Goal: Transaction & Acquisition: Register for event/course

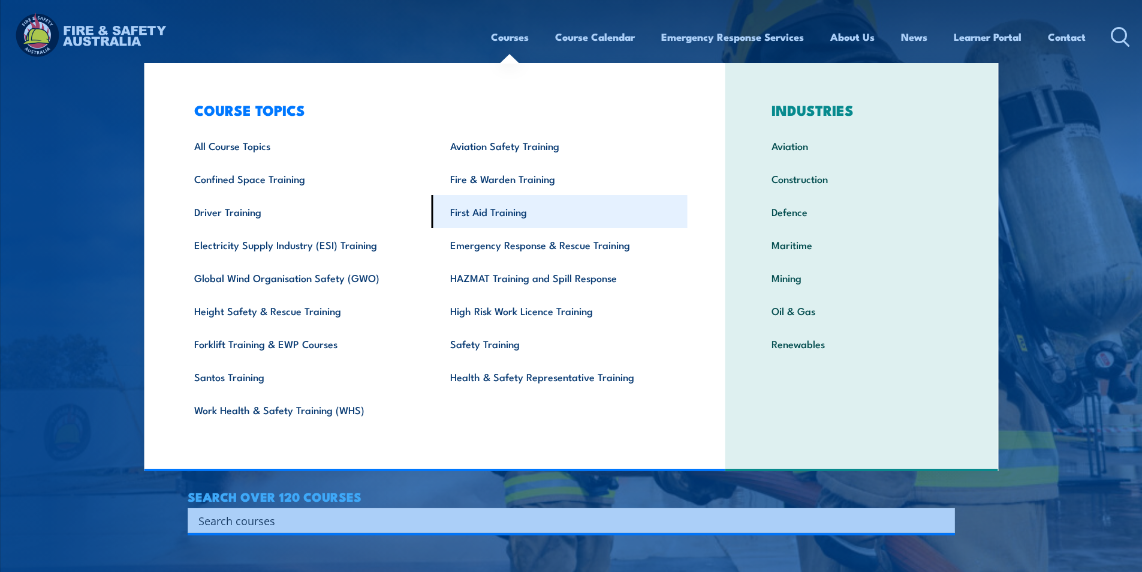
click at [490, 206] on link "First Aid Training" at bounding box center [560, 211] width 256 height 33
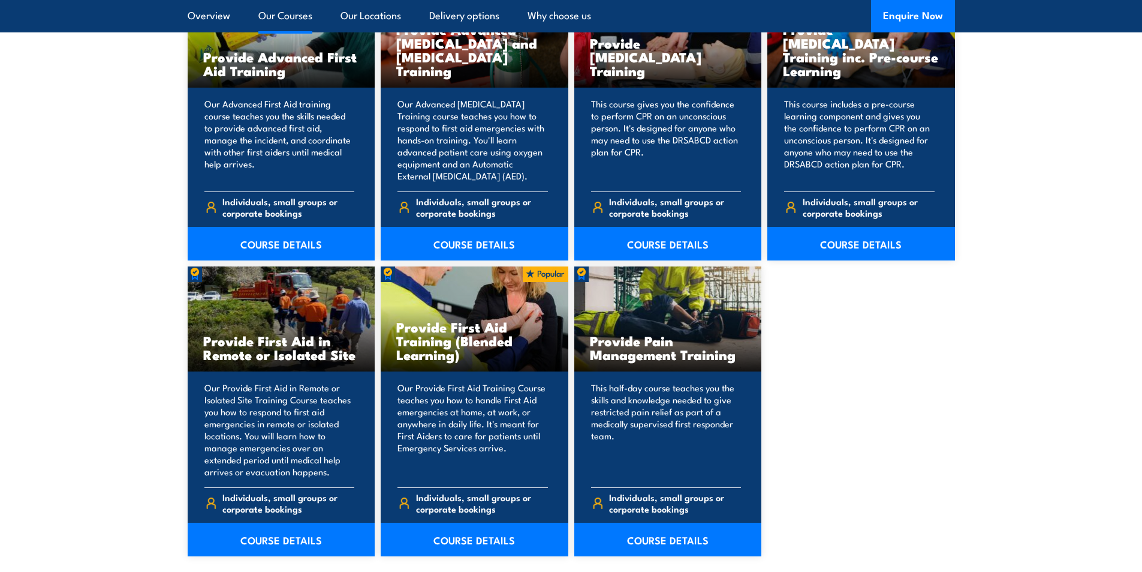
scroll to position [1619, 0]
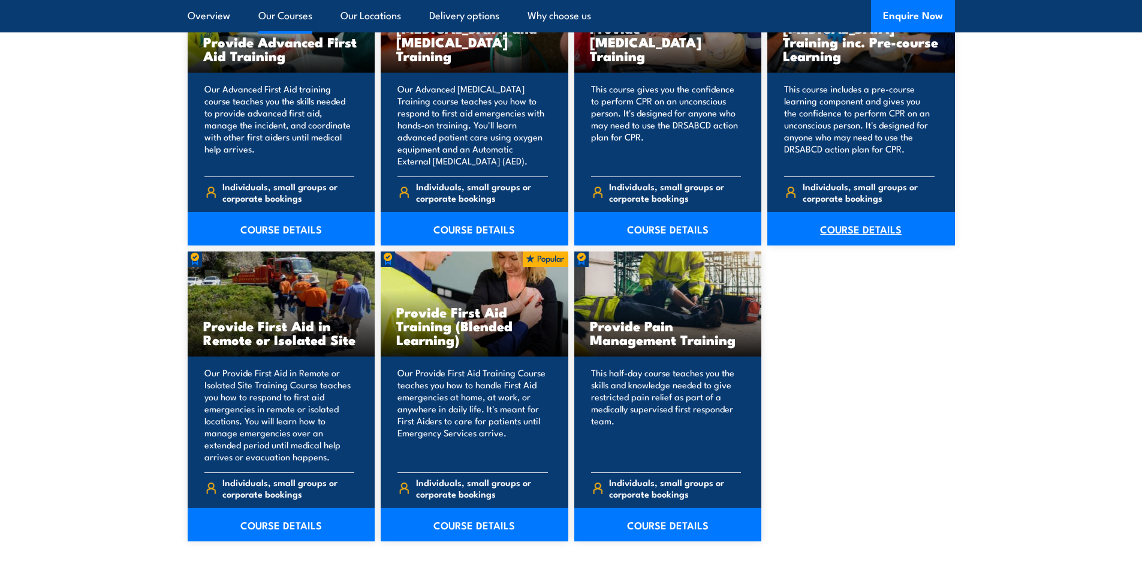
click at [883, 231] on link "COURSE DETAILS" at bounding box center [862, 229] width 188 height 34
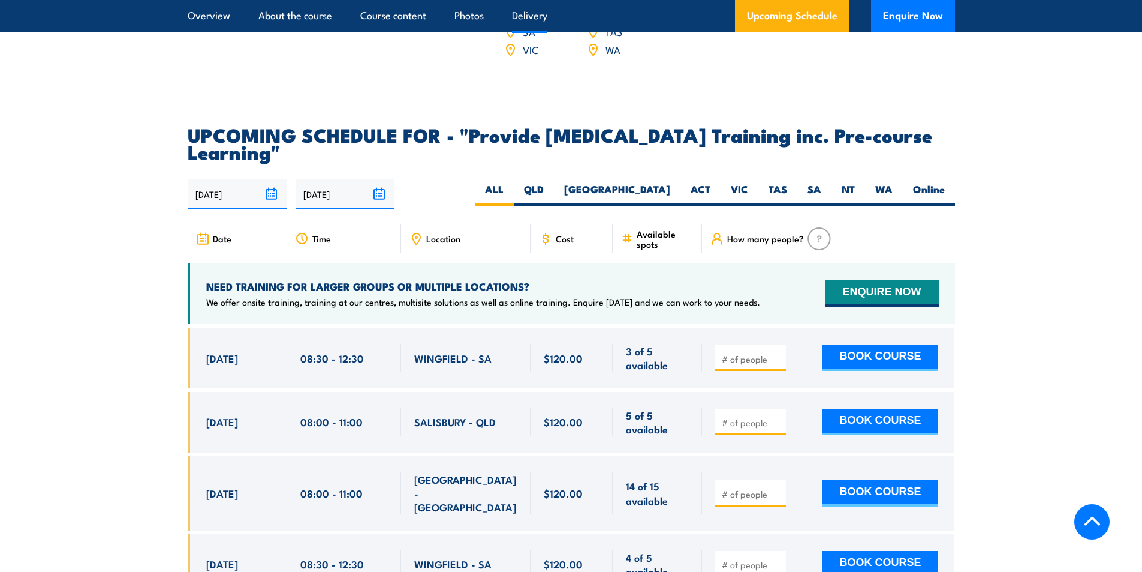
scroll to position [2039, 0]
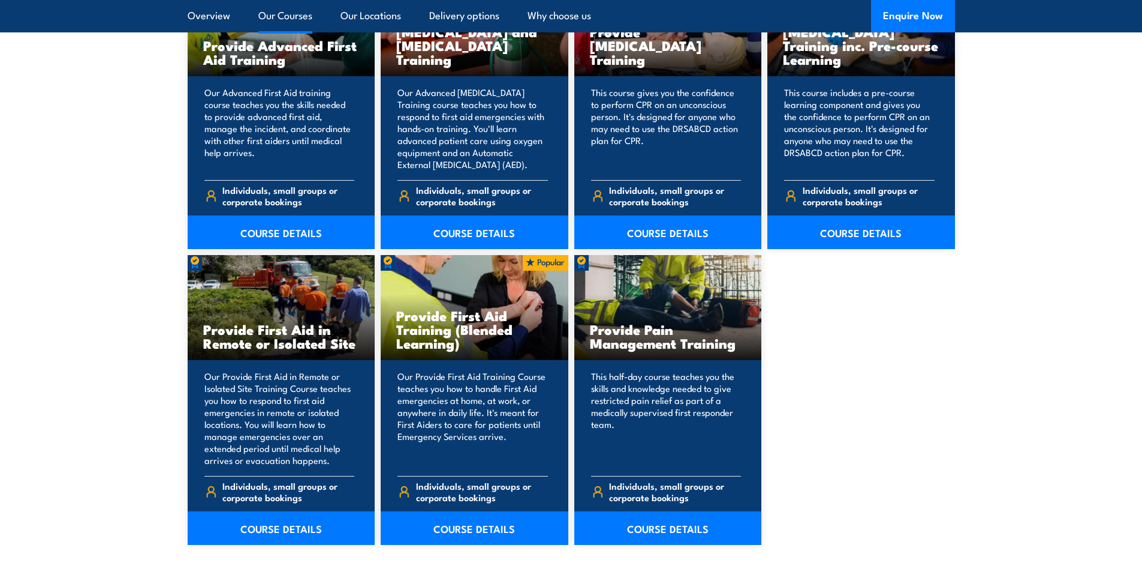
scroll to position [1619, 0]
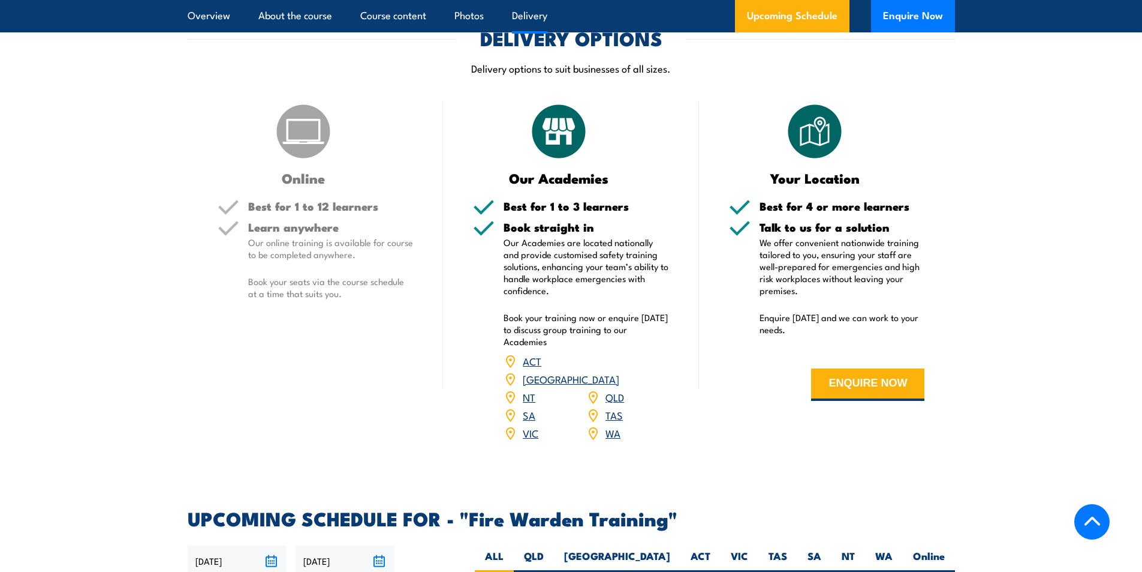
scroll to position [2099, 0]
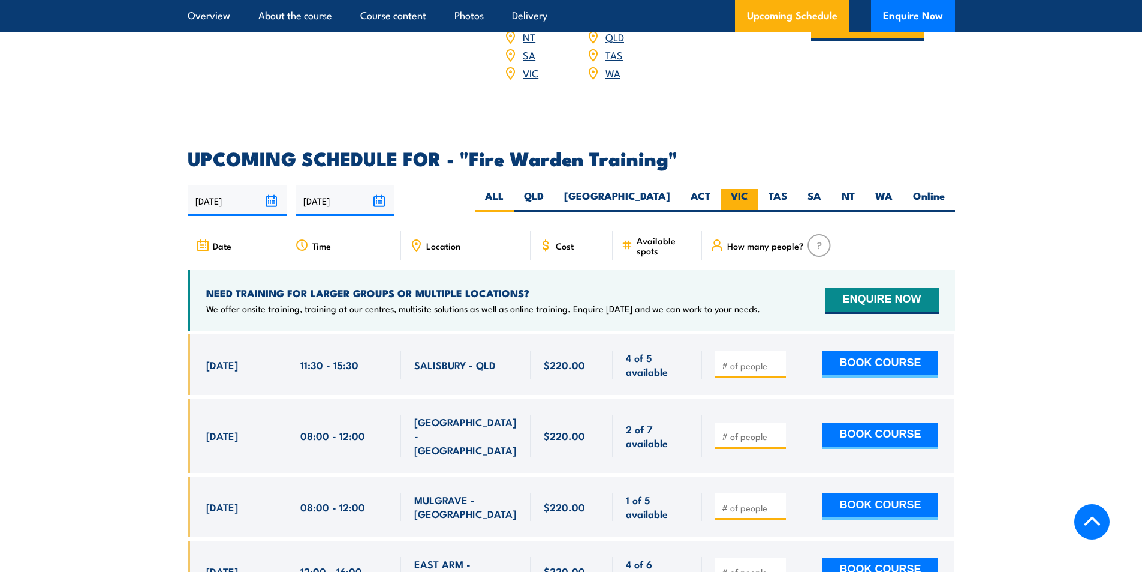
click at [730, 189] on label "VIC" at bounding box center [740, 200] width 38 height 23
click at [748, 189] on input "VIC" at bounding box center [752, 193] width 8 height 8
radio input "true"
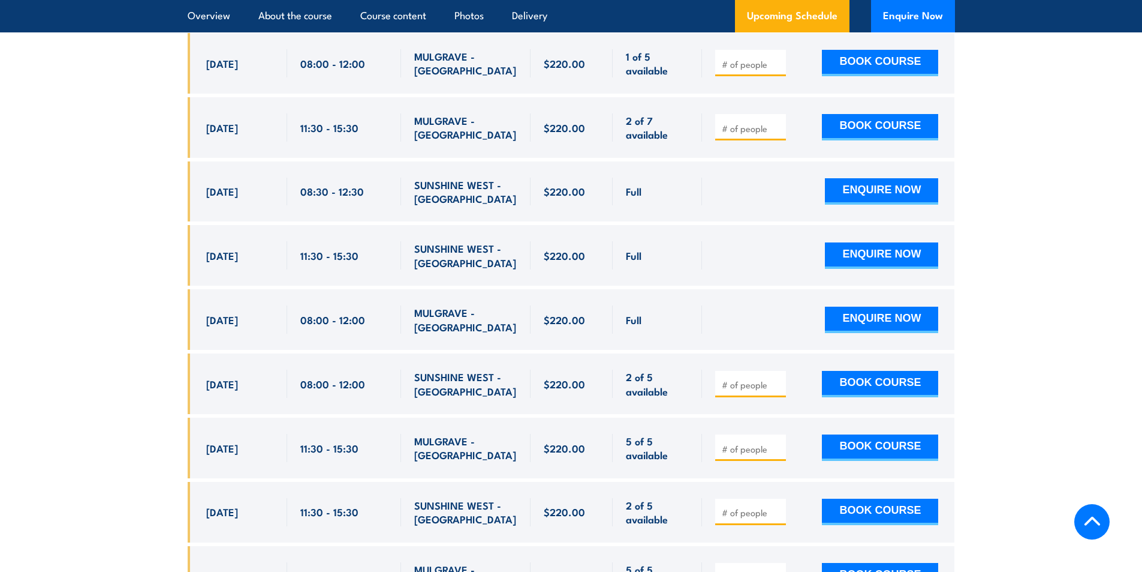
scroll to position [2410, 0]
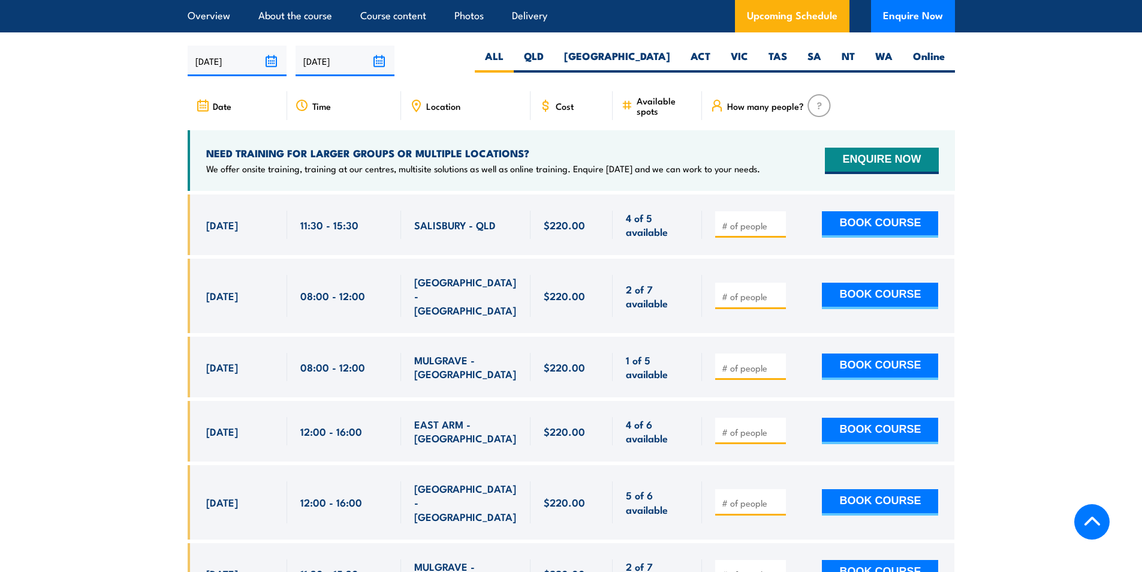
scroll to position [2219, 0]
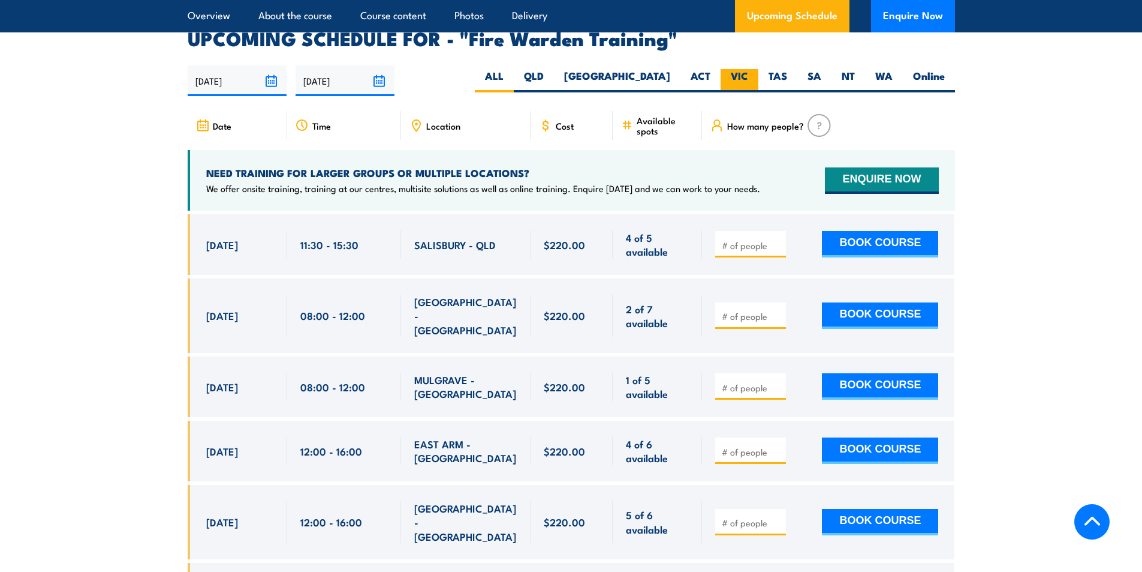
click at [736, 69] on label "VIC" at bounding box center [740, 80] width 38 height 23
click at [748, 69] on input "VIC" at bounding box center [752, 73] width 8 height 8
radio input "true"
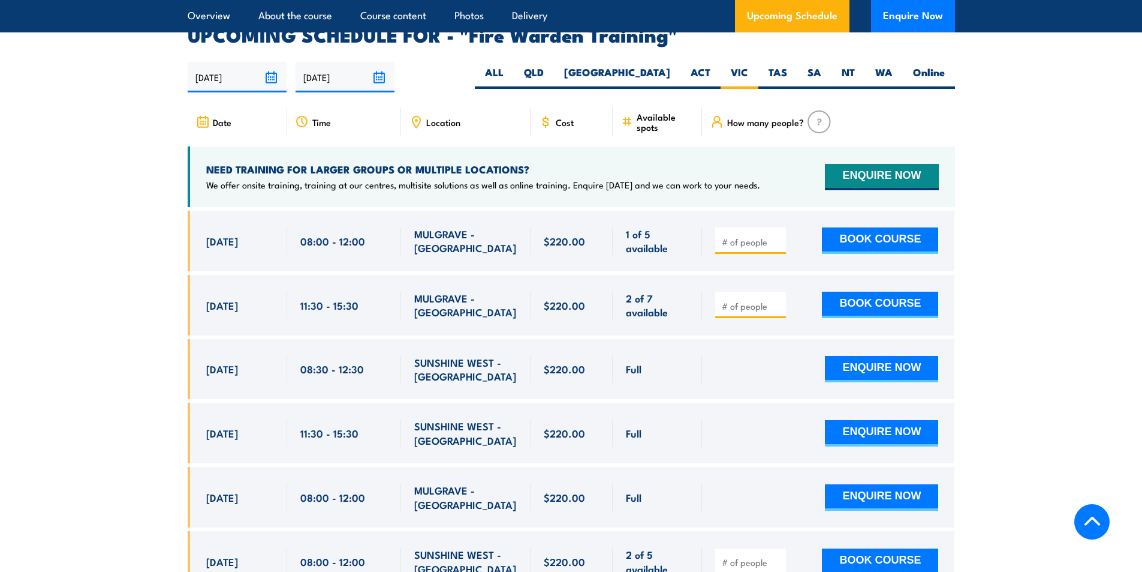
scroll to position [2230, 0]
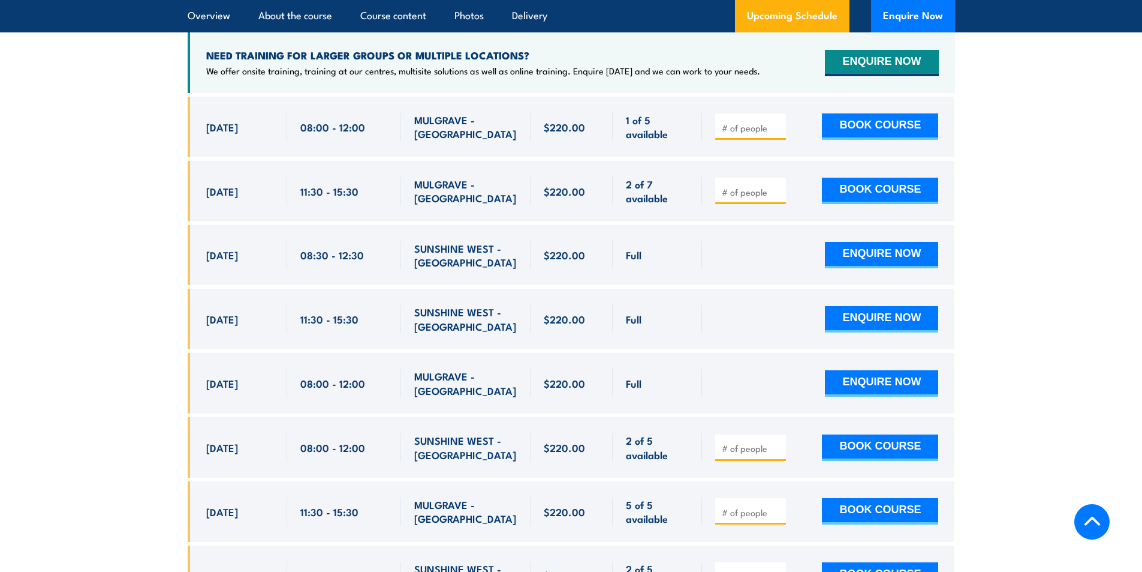
scroll to position [2350, 0]
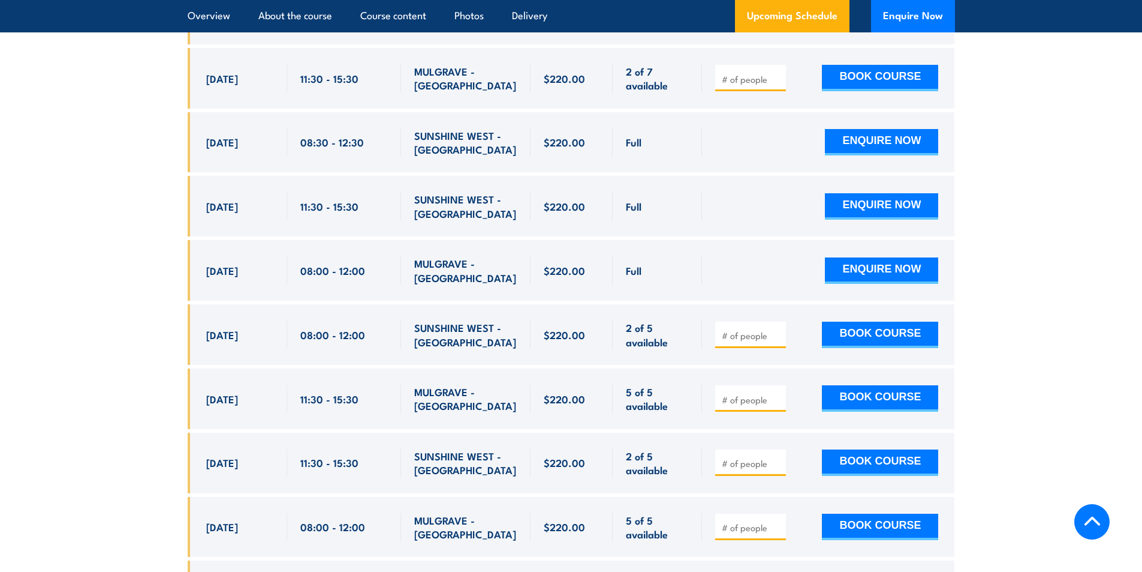
scroll to position [2470, 0]
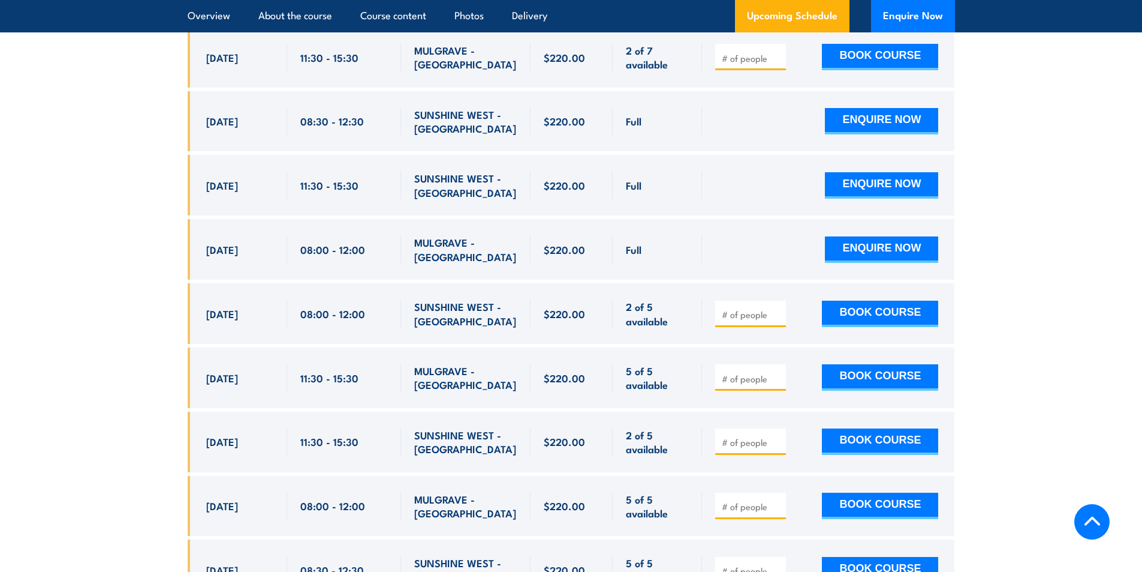
click at [211, 371] on span "29 Sep, 2025" at bounding box center [222, 378] width 32 height 14
drag, startPoint x: 209, startPoint y: 360, endPoint x: 378, endPoint y: 365, distance: 168.6
click at [377, 363] on div "29 Sep, 2025, 11:30 - 11:30" at bounding box center [572, 377] width 768 height 61
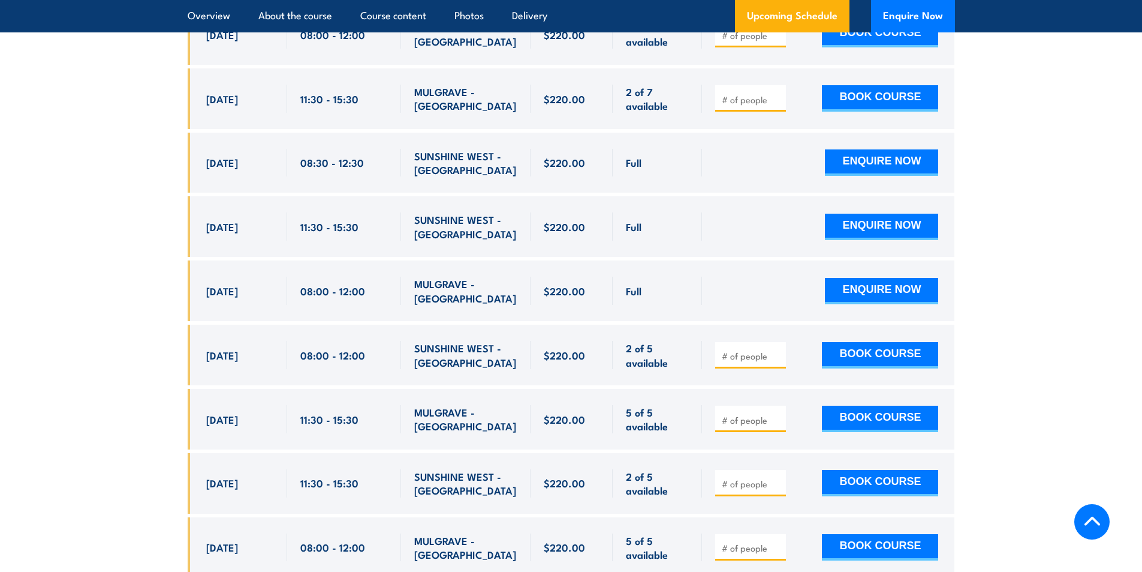
scroll to position [2410, 0]
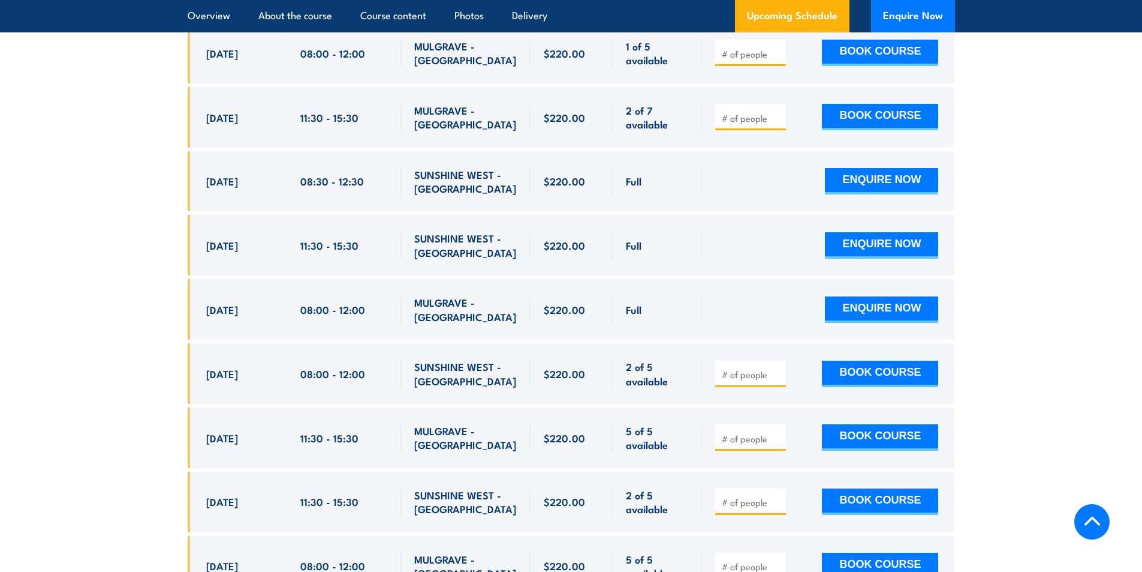
click at [738, 432] on input "number" at bounding box center [752, 438] width 60 height 12
type input "1"
click at [855, 424] on button "BOOK COURSE" at bounding box center [880, 437] width 116 height 26
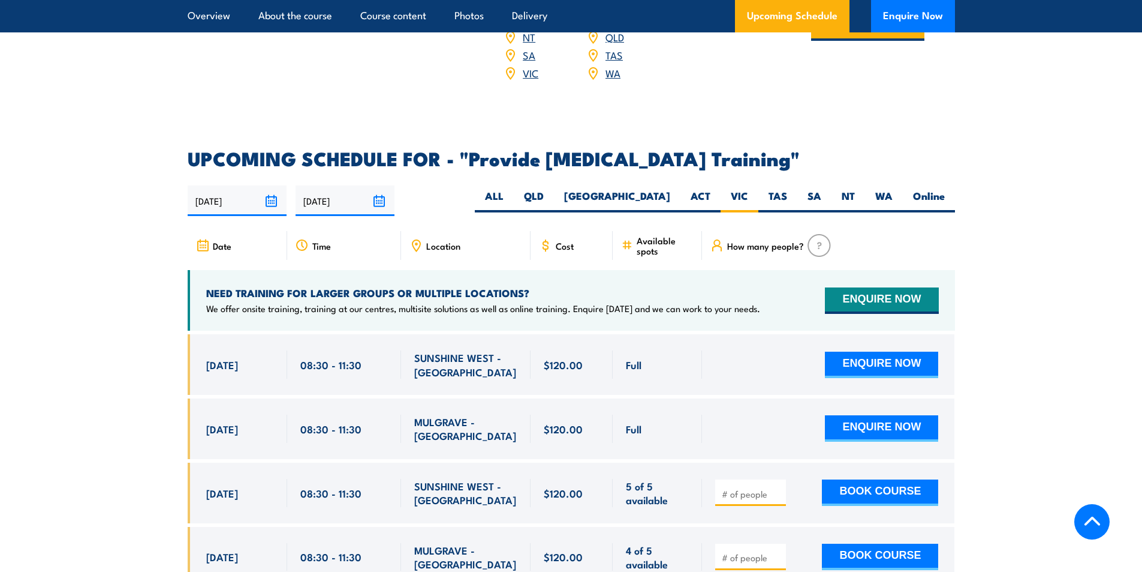
scroll to position [2038, 0]
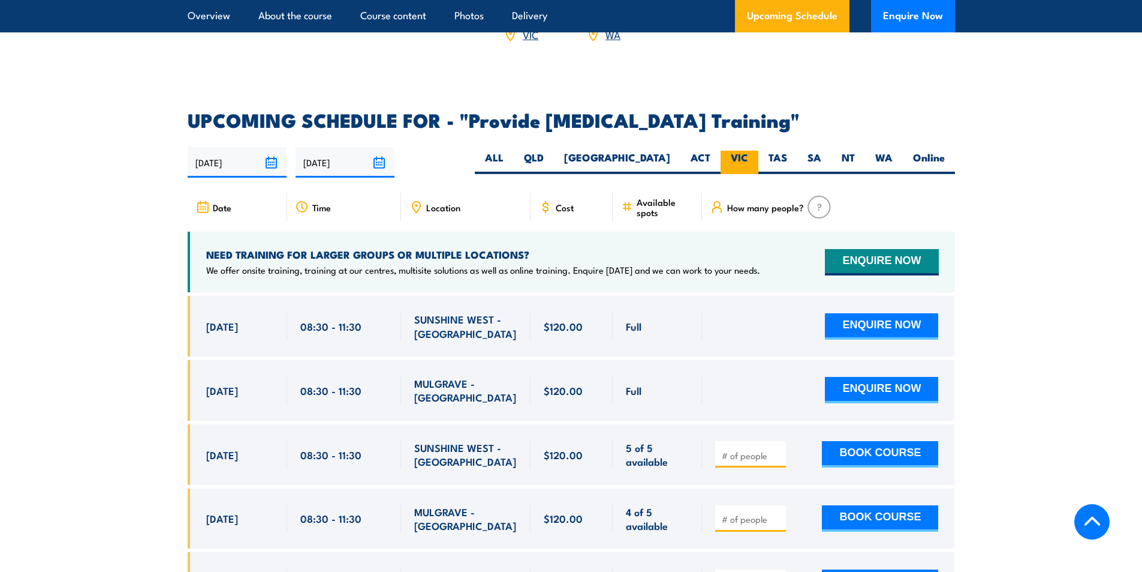
click at [739, 173] on label "VIC" at bounding box center [740, 162] width 38 height 23
click at [748, 158] on input "VIC" at bounding box center [752, 155] width 8 height 8
click at [160, 341] on section "UPCOMING SCHEDULE FOR - "Provide [MEDICAL_DATA] Training" [DATE] [DATE]" at bounding box center [571, 498] width 1142 height 775
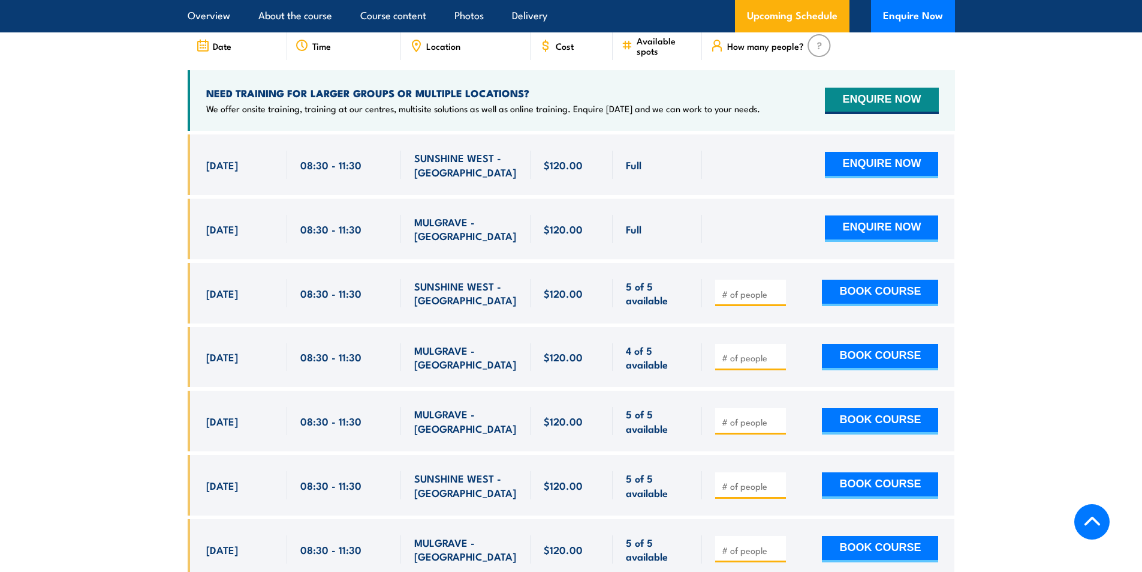
scroll to position [2218, 0]
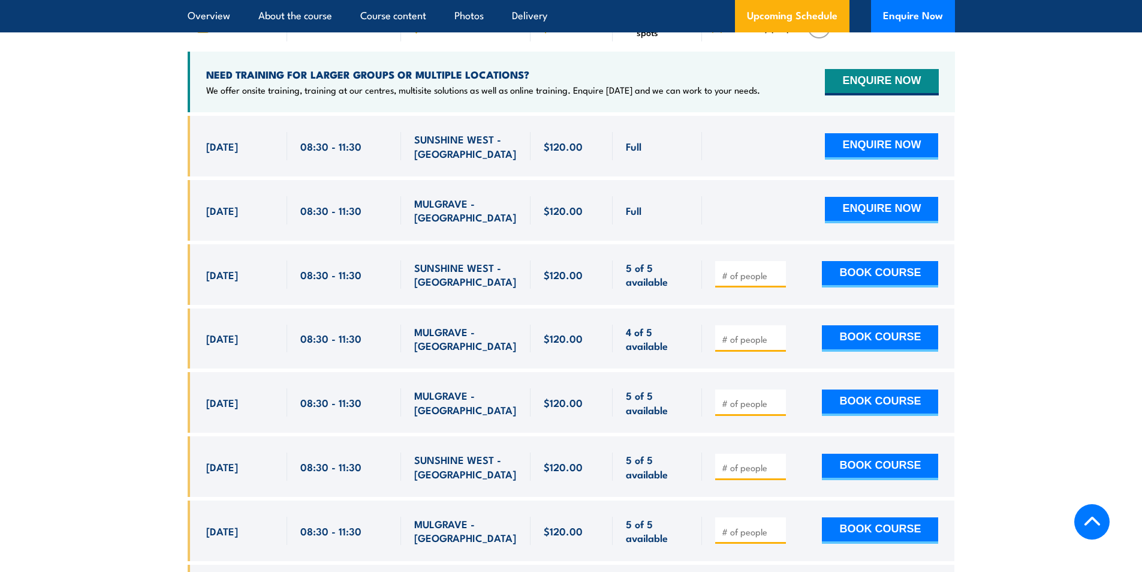
click at [98, 221] on section "UPCOMING SCHEDULE FOR - "Provide [MEDICAL_DATA] Training" [DATE] [DATE]" at bounding box center [571, 318] width 1142 height 775
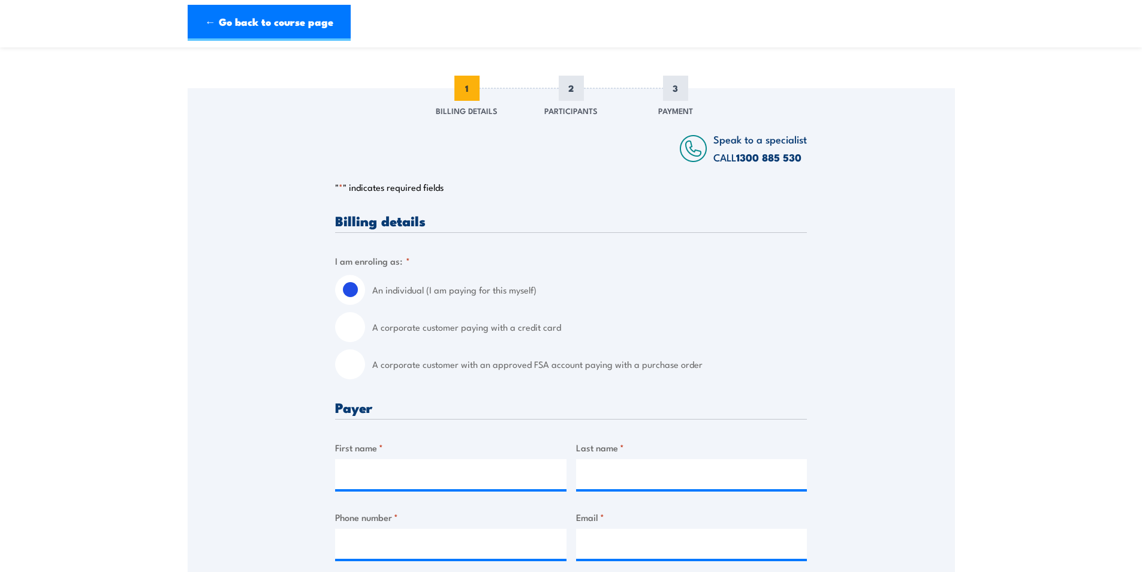
scroll to position [300, 0]
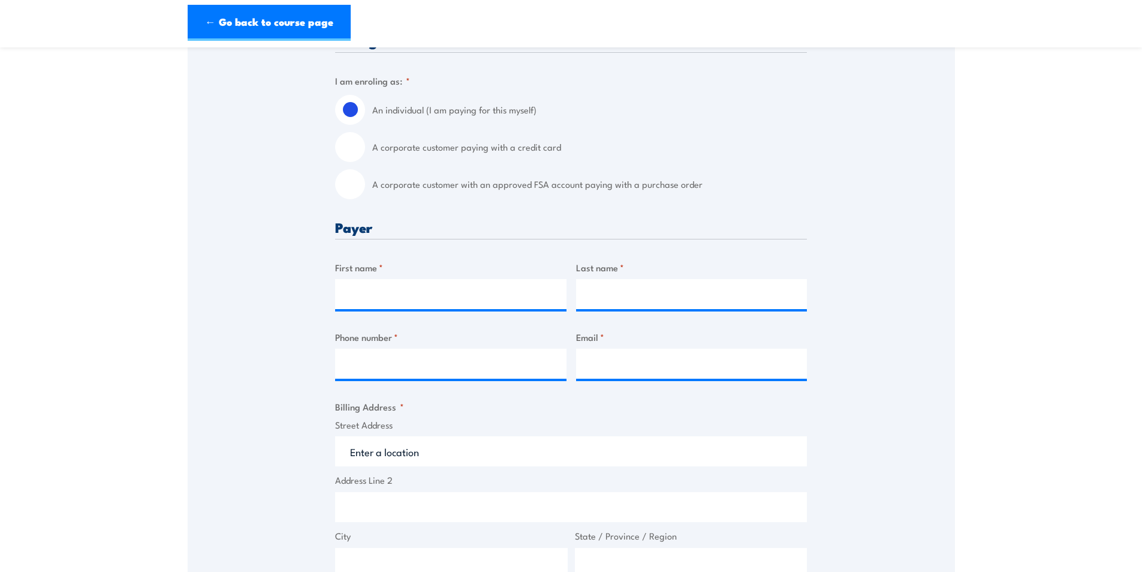
click at [341, 181] on input "A corporate customer with an approved FSA account paying with a purchase order" at bounding box center [350, 184] width 30 height 30
radio input "true"
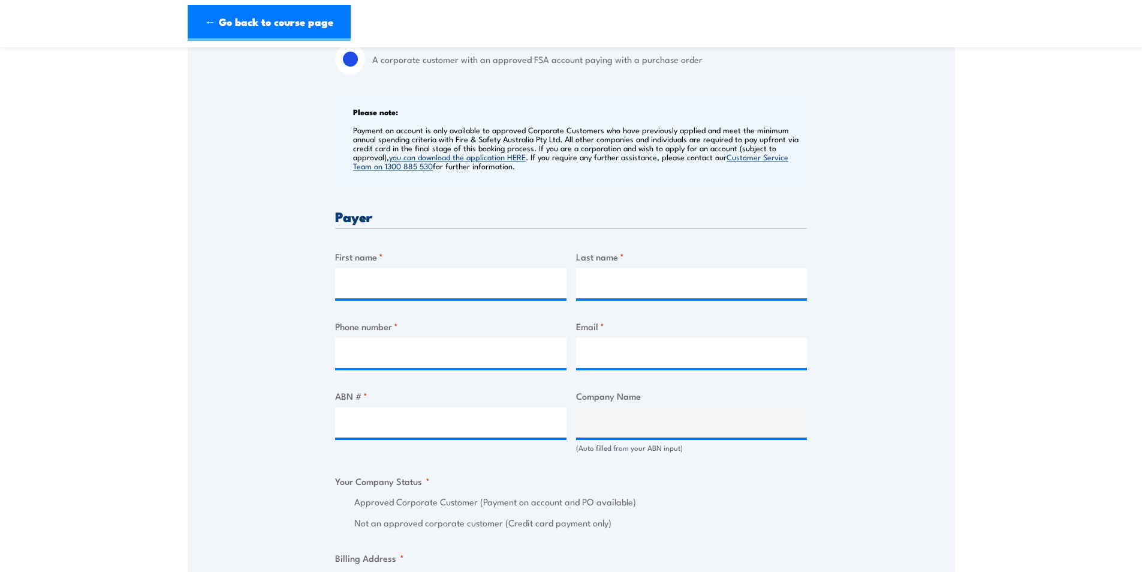
scroll to position [480, 0]
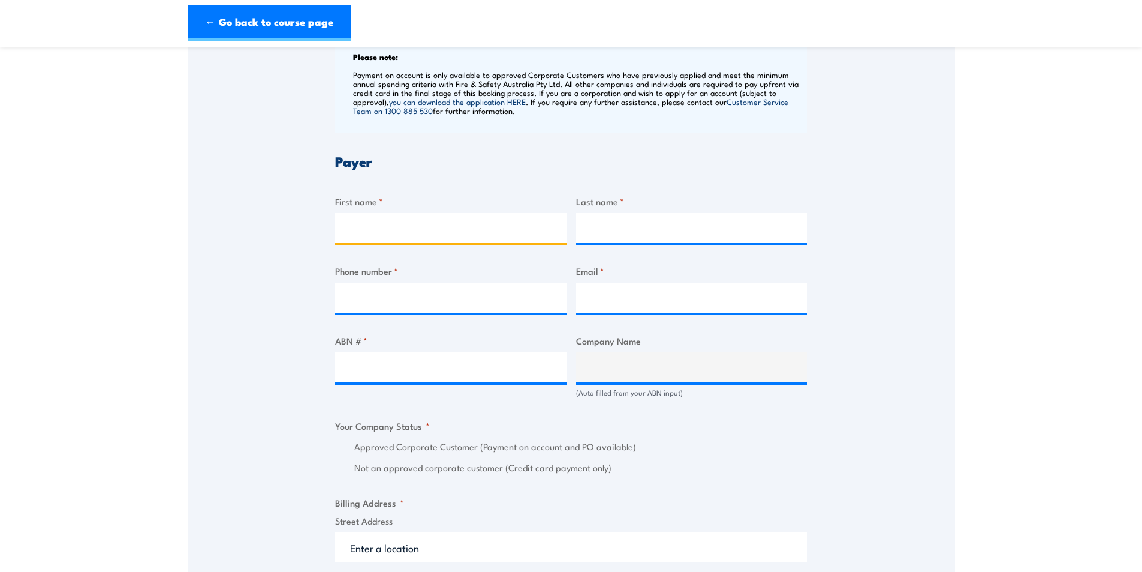
click at [389, 226] on input "First name *" at bounding box center [450, 228] width 231 height 30
type input "Asmita"
type input "Clark"
click at [371, 305] on input "Phone number *" at bounding box center [450, 297] width 231 height 30
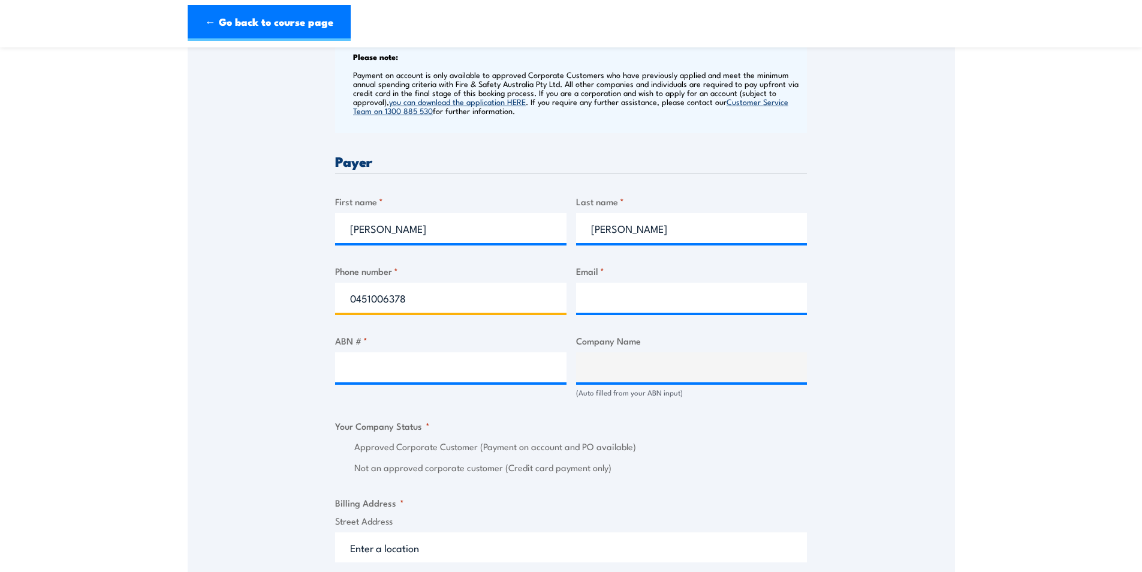
type input "0451006378"
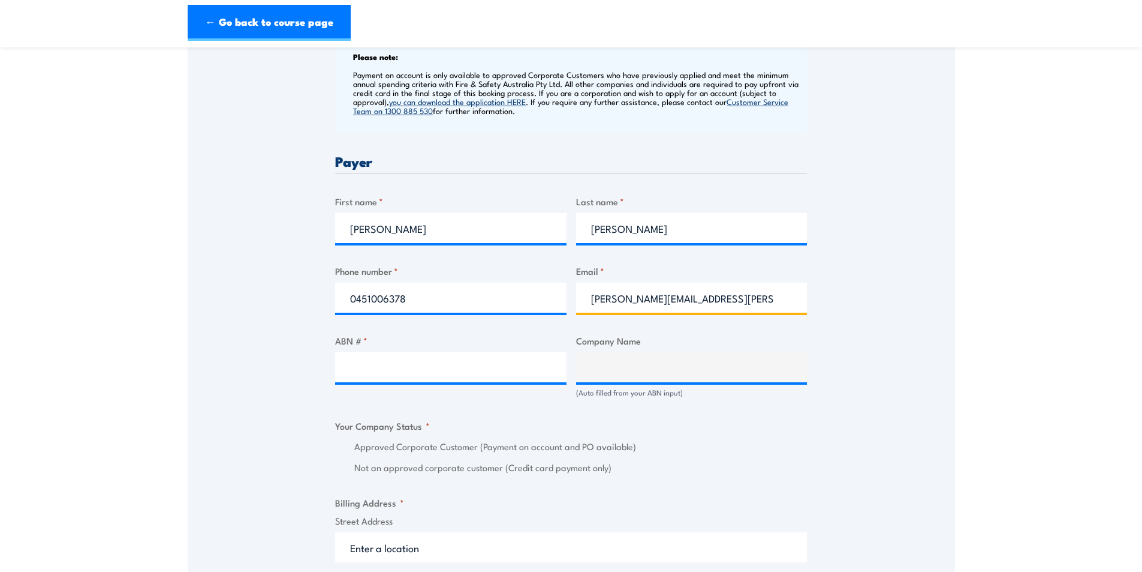
type input "asmita.clark@careauto.com.au"
click at [872, 290] on div "Speak to a specialist CALL 1300 885 530 CALL 1300 885 530 " * " indicates requi…" at bounding box center [572, 390] width 768 height 1324
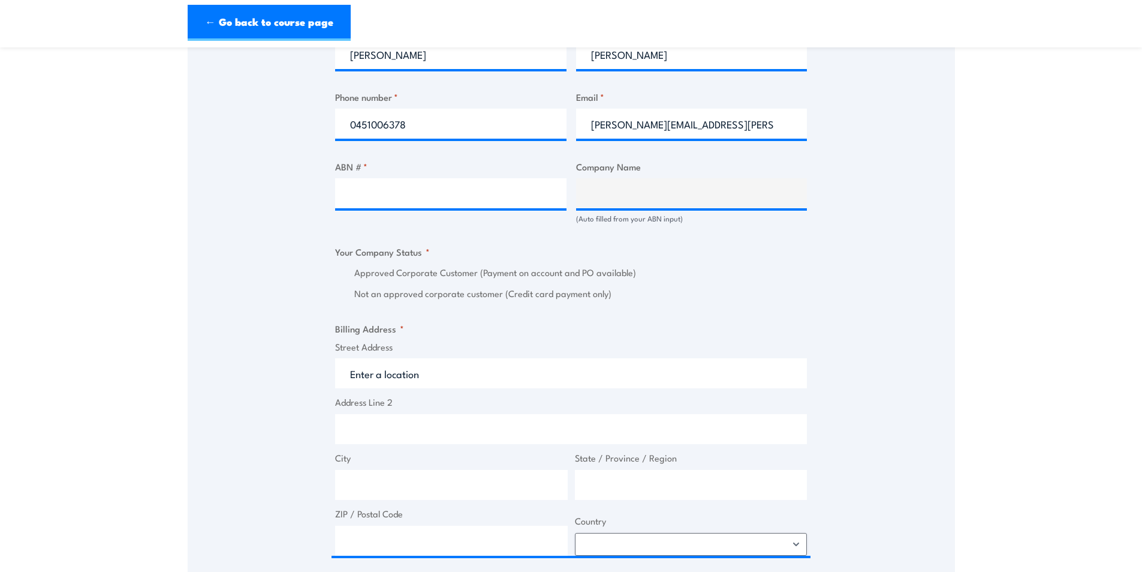
scroll to position [660, 0]
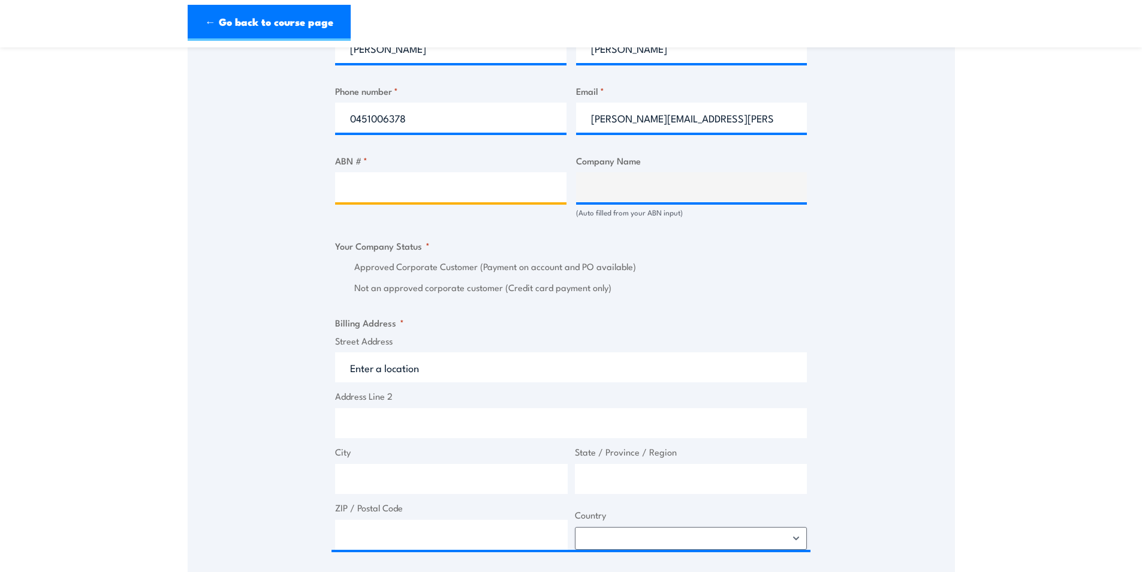
click at [390, 179] on input "ABN # *" at bounding box center [450, 187] width 231 height 30
click at [371, 181] on input "ABN # *" at bounding box center [450, 187] width 231 height 30
paste input "94 633 108 700"
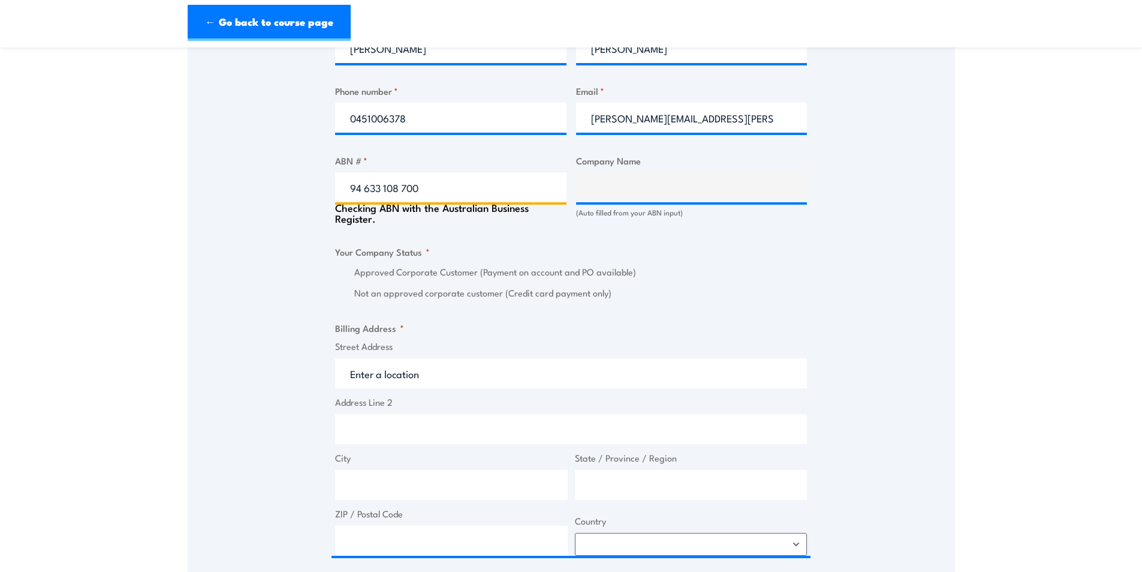
type input "94 633 108 700"
click at [272, 219] on div "Speak to a specialist CALL 1300 885 530 CALL 1300 885 530 " * " indicates requi…" at bounding box center [572, 212] width 768 height 1329
type input "THE CARE AUTOMOTIVE GROUP PTY LTD"
radio input "true"
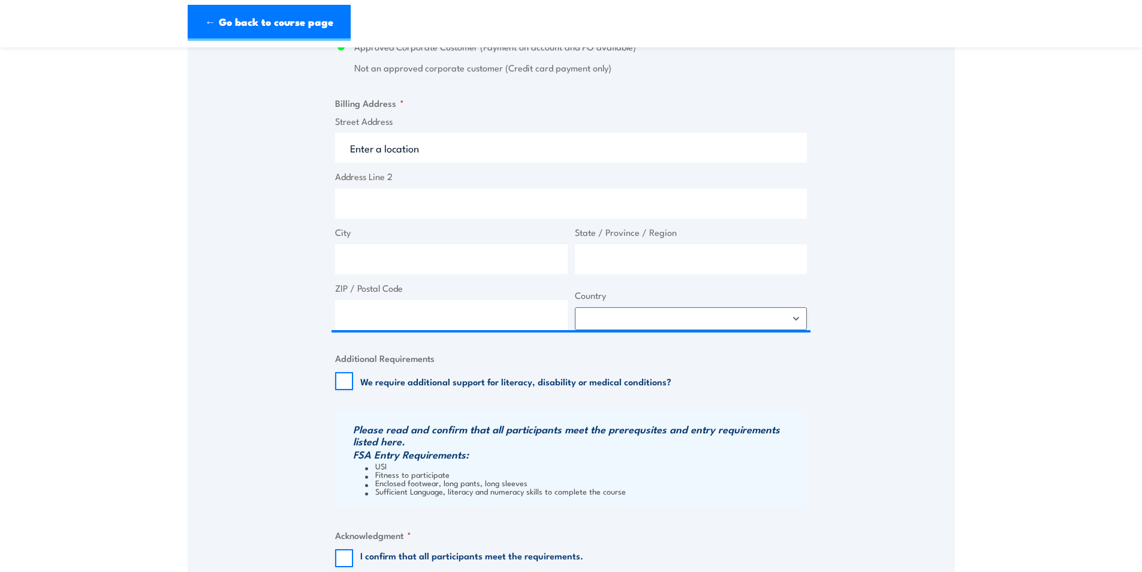
scroll to position [900, 0]
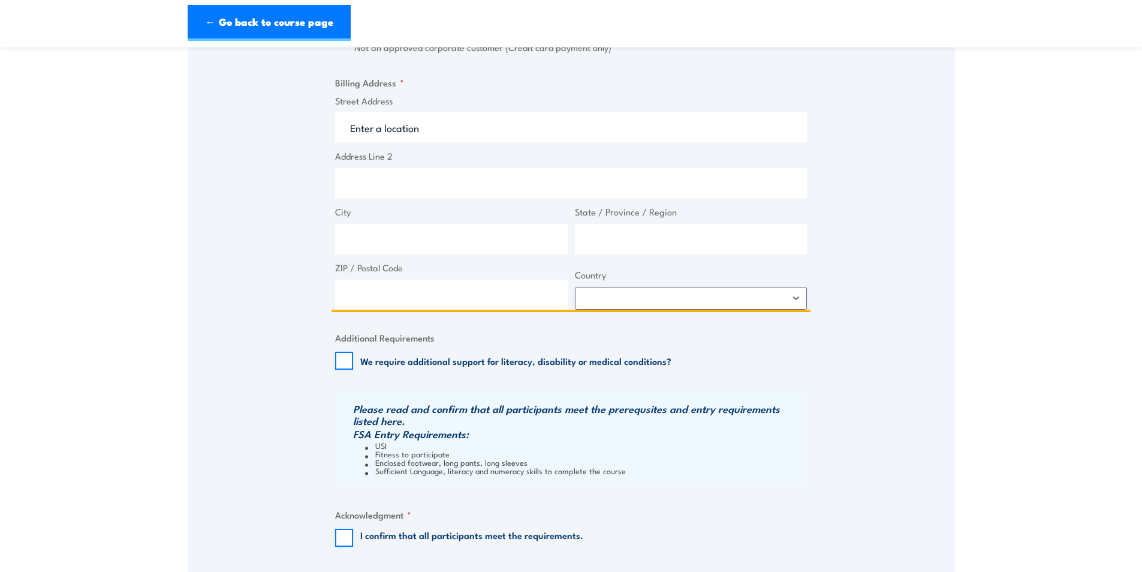
click at [416, 122] on input "Street Address" at bounding box center [571, 127] width 472 height 30
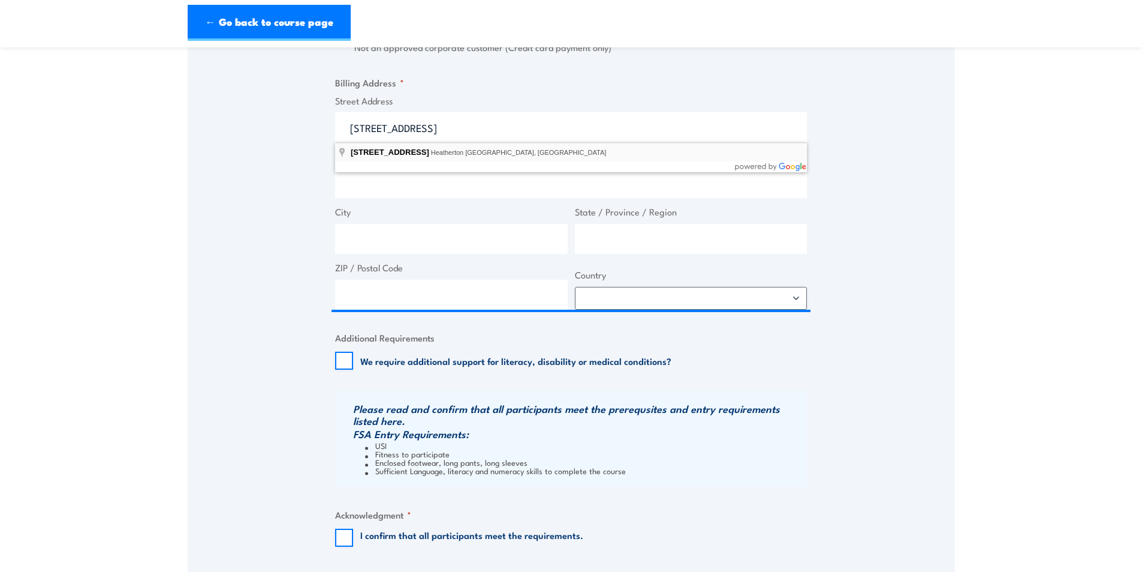
type input "50-52 Sunmore Close, Heatherton VIC, Australia"
type input "50 Sunmore Cl"
type input "Heatherton"
type input "Victoria"
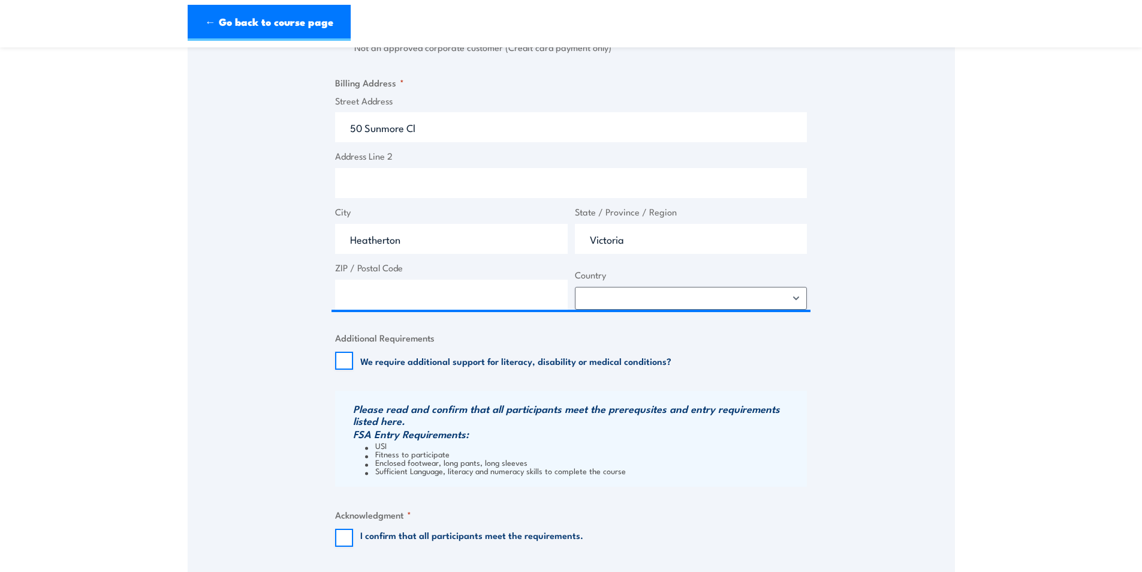
type input "3202"
select select "Australia"
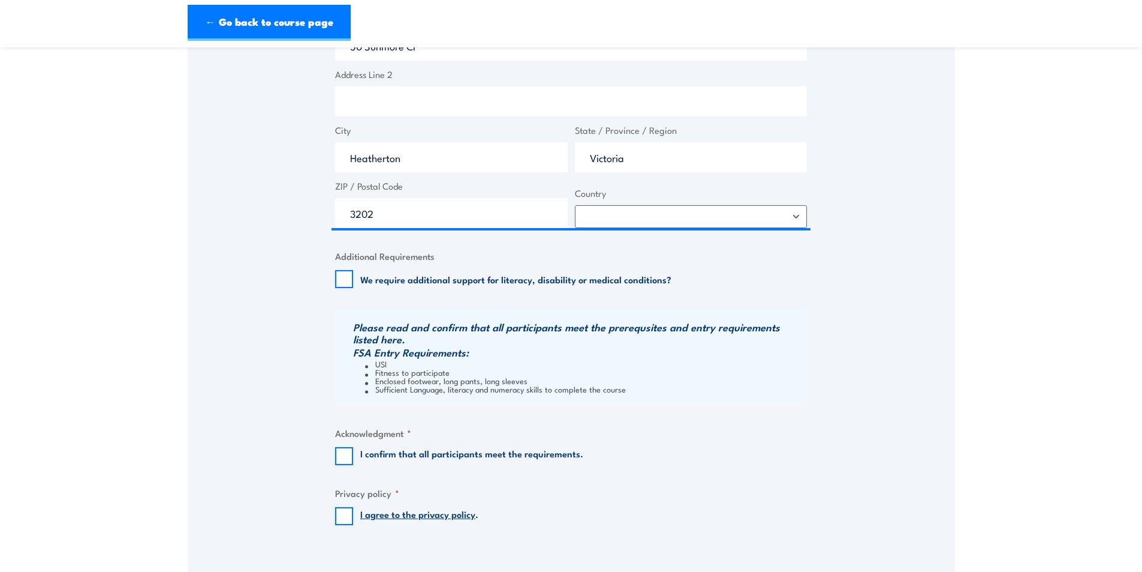
scroll to position [1199, 0]
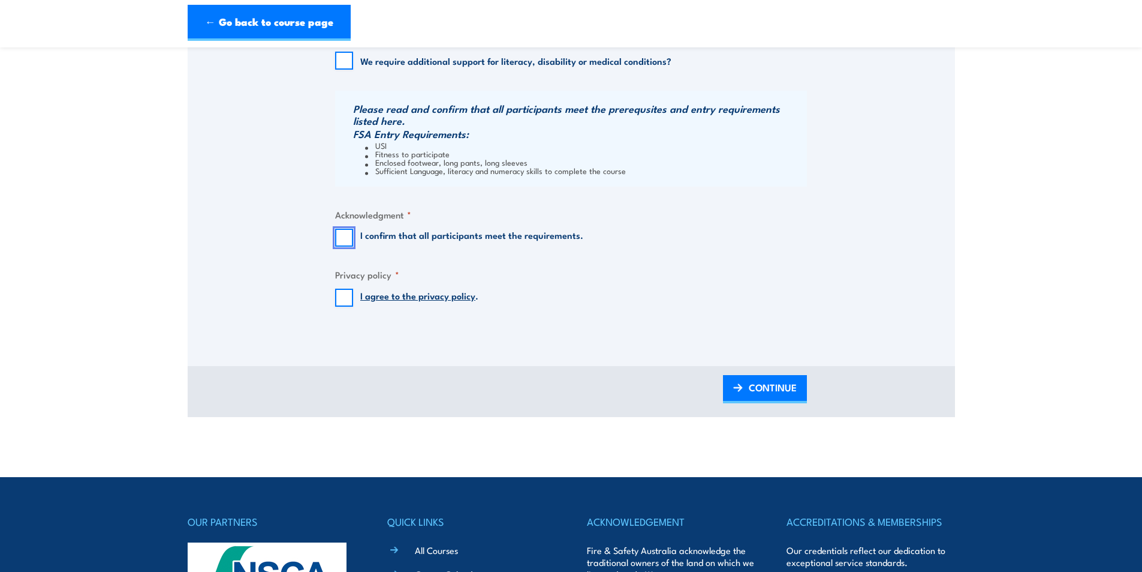
click at [336, 237] on input "I confirm that all participants meet the requirements." at bounding box center [344, 237] width 18 height 18
checkbox input "true"
click at [339, 295] on input "I agree to the privacy policy ." at bounding box center [344, 297] width 18 height 18
checkbox input "true"
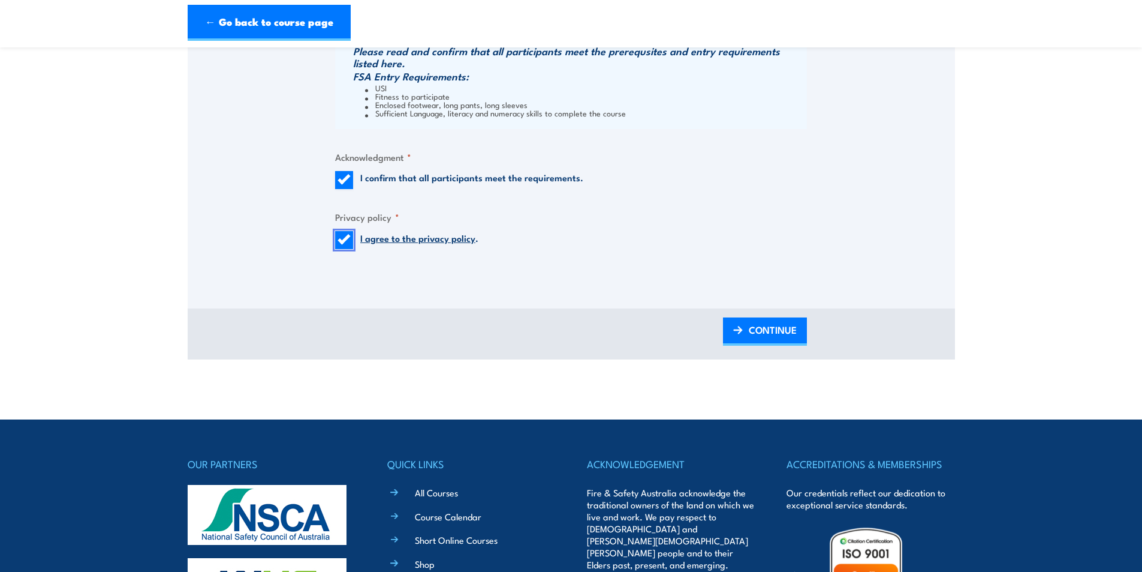
scroll to position [1259, 0]
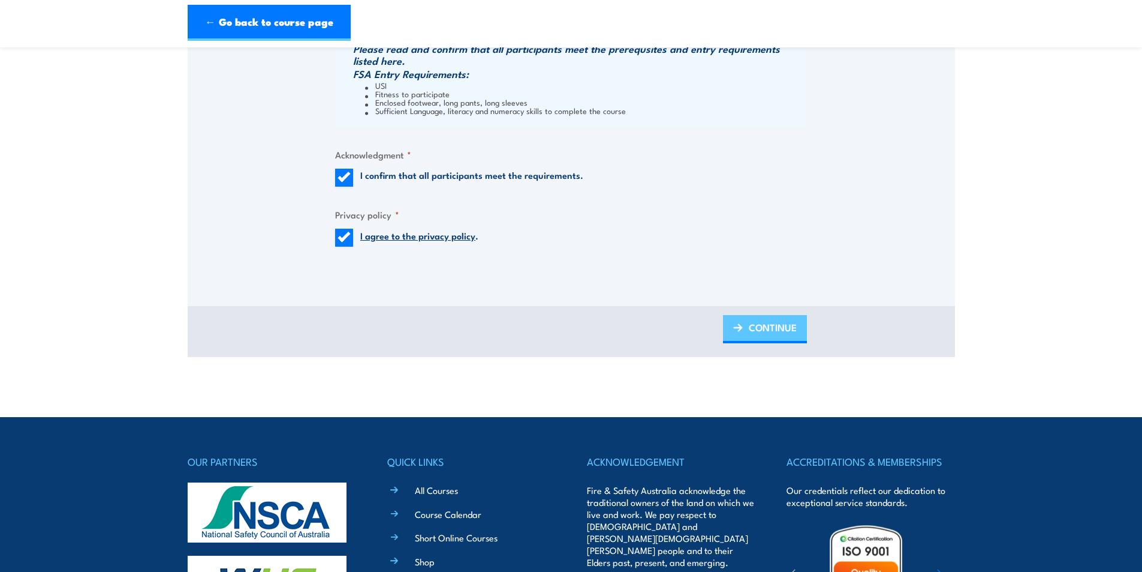
click at [765, 324] on span "CONTINUE" at bounding box center [773, 327] width 48 height 32
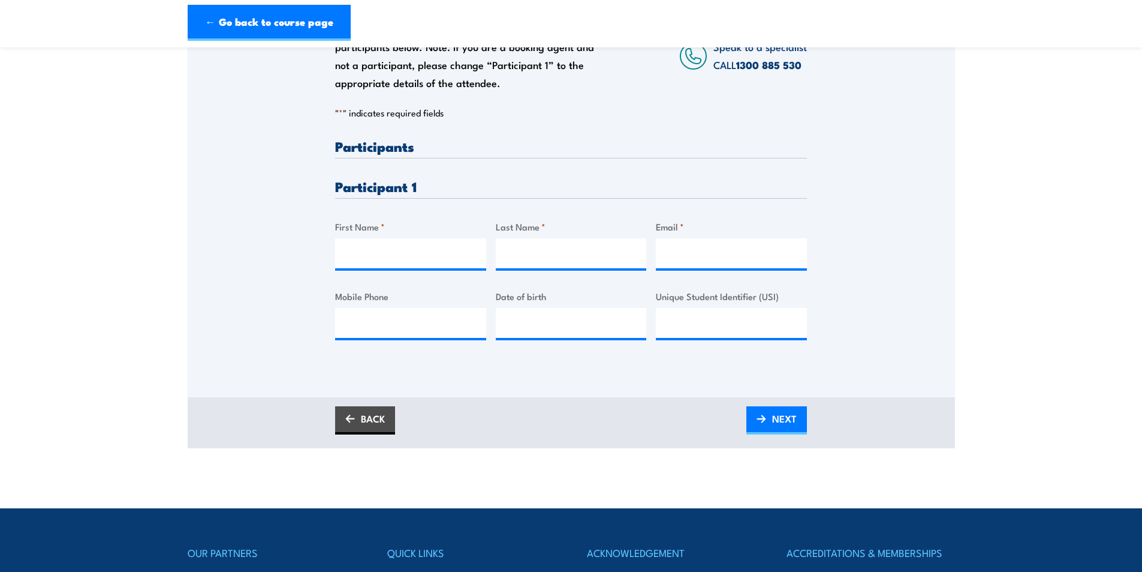
scroll to position [240, 0]
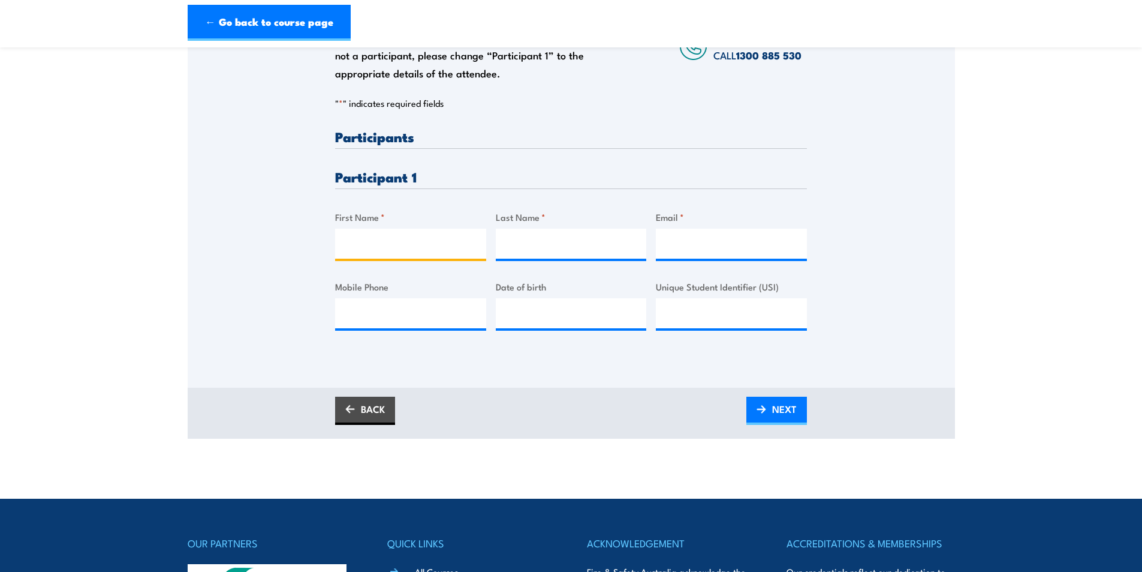
click at [420, 246] on input "First Name *" at bounding box center [410, 243] width 151 height 30
click at [372, 237] on input "First Name *" at bounding box center [410, 243] width 151 height 30
type input "Michael"
type input "Parsons"
click at [393, 316] on input "Mobile Phone" at bounding box center [410, 313] width 151 height 30
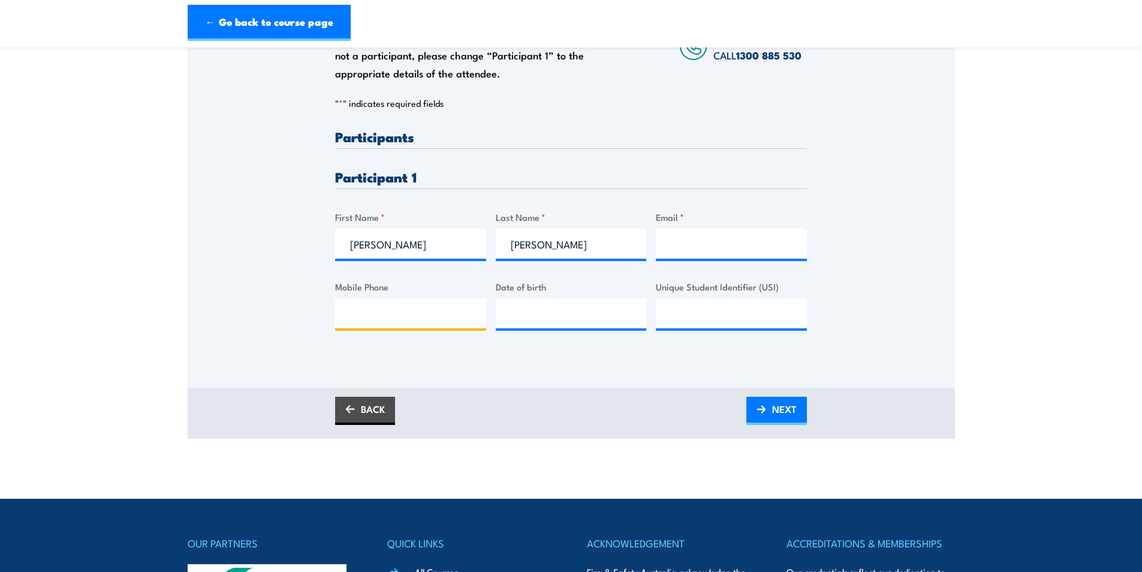
paste input "0417499436"
type input "0417499436"
click at [750, 238] on input "Email *" at bounding box center [731, 243] width 151 height 30
click at [708, 239] on input "Email *" at bounding box center [731, 243] width 151 height 30
paste input "michael.parsons@careauto.com.au"
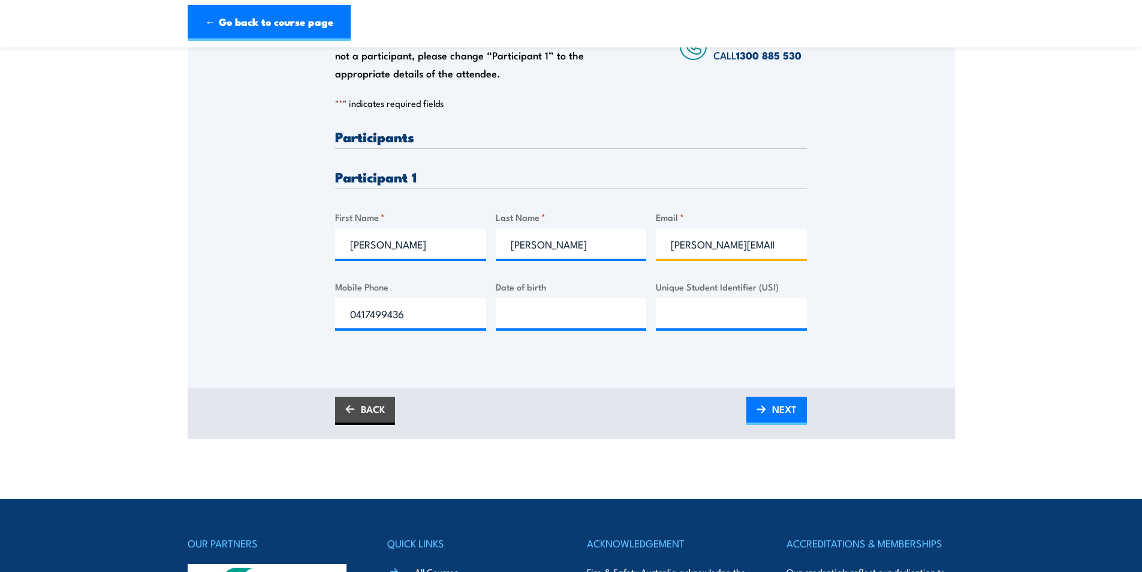
scroll to position [0, 53]
type input "michael.parsons@careauto.com.au"
type input "__/__/____"
click at [588, 324] on input "__/__/____" at bounding box center [571, 313] width 151 height 30
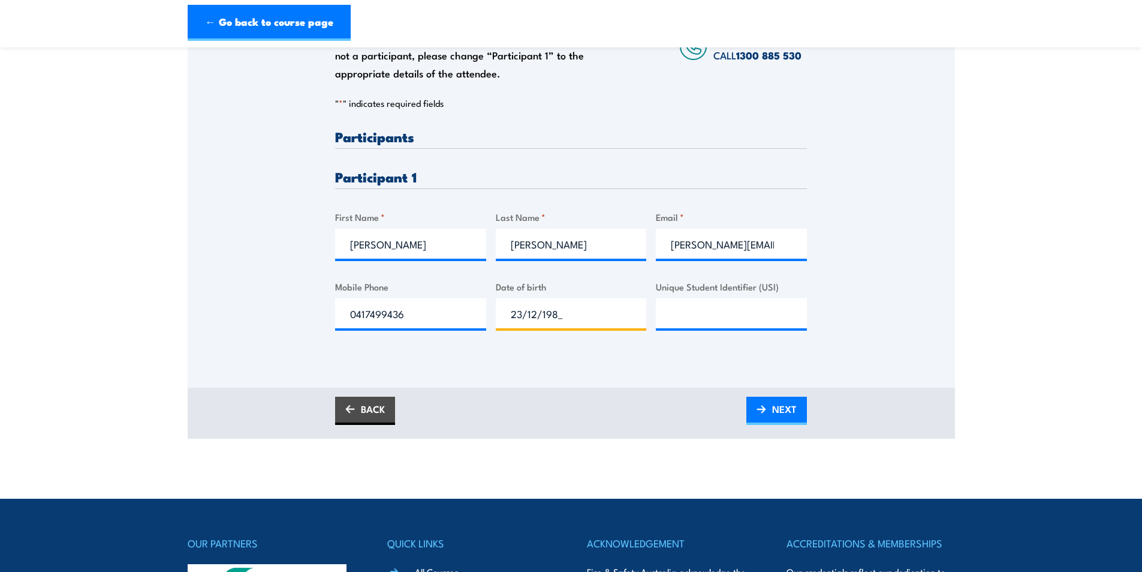
type input "23/12/1985"
click at [491, 350] on div "Please provide names and contact details for each of the participants below. No…" at bounding box center [571, 242] width 472 height 224
click at [699, 299] on input "Unique Student Identifier (USI)" at bounding box center [731, 313] width 151 height 30
click at [661, 304] on input "Unique Student Identifier (USI)" at bounding box center [731, 313] width 151 height 30
paste input "HC7H9SUAQH"
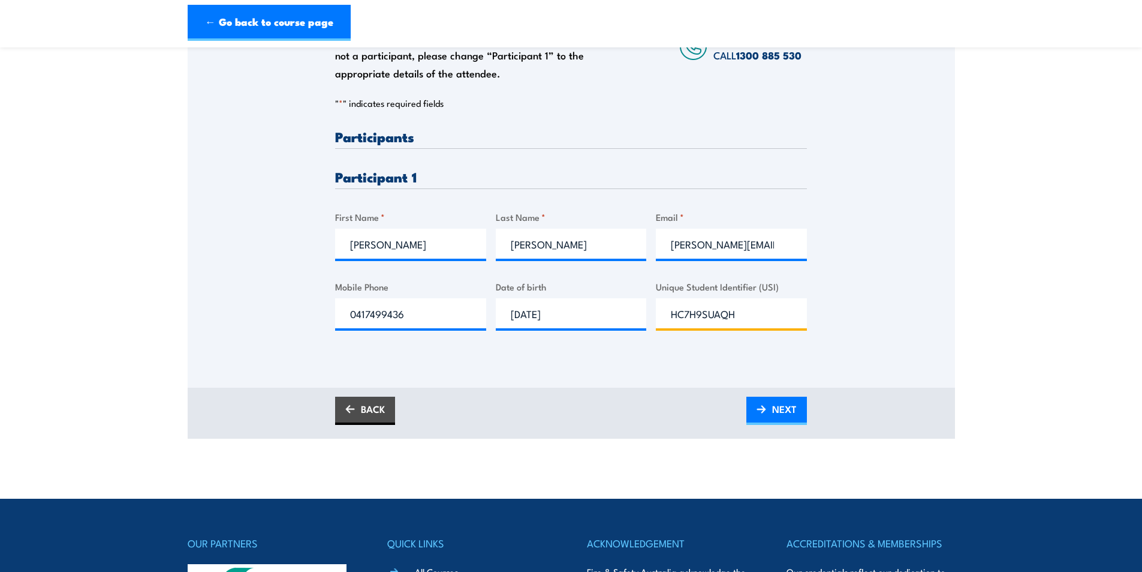
type input "HC7H9SUAQH"
click at [680, 356] on div "Please provide names and contact details for each of the participants below. No…" at bounding box center [572, 177] width 768 height 419
click at [781, 407] on span "NEXT" at bounding box center [784, 409] width 25 height 32
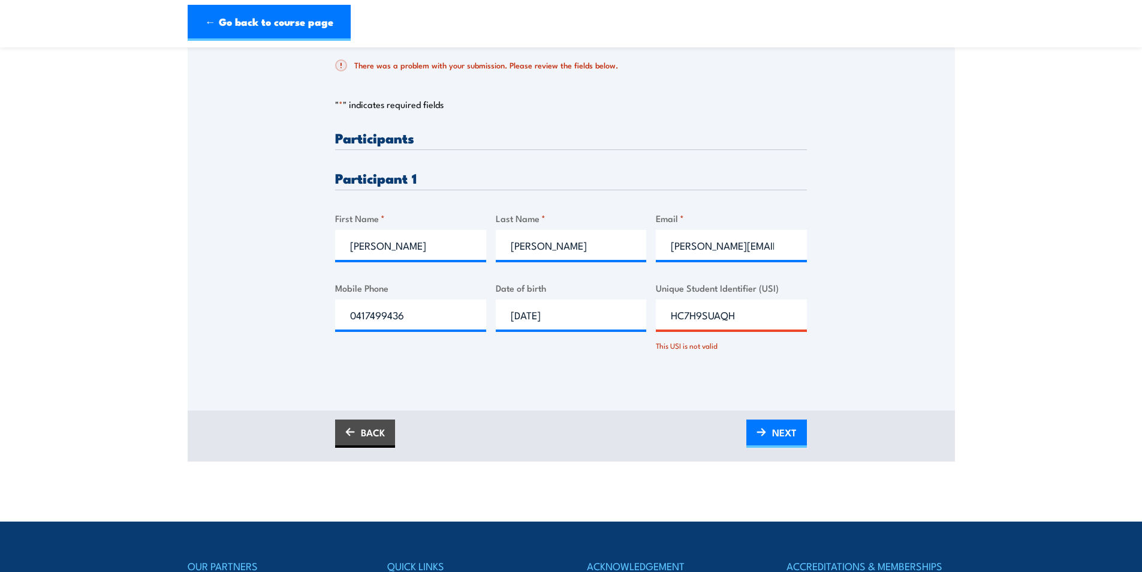
scroll to position [300, 0]
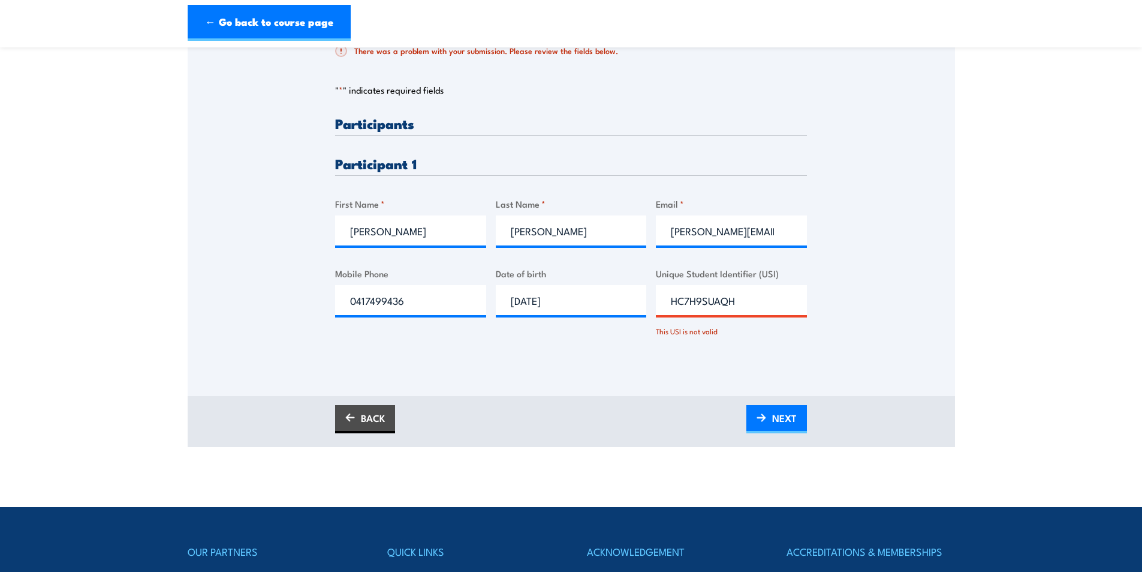
drag, startPoint x: 784, startPoint y: 305, endPoint x: 672, endPoint y: 309, distance: 111.6
click at [672, 309] on input "HC7H9SUAQH" at bounding box center [731, 300] width 151 height 30
type input "HC7H9SUAQH"
click at [698, 395] on div "Please provide names and contact details for each of the participants below. No…" at bounding box center [572, 152] width 768 height 488
click at [769, 414] on link "NEXT" at bounding box center [777, 419] width 61 height 28
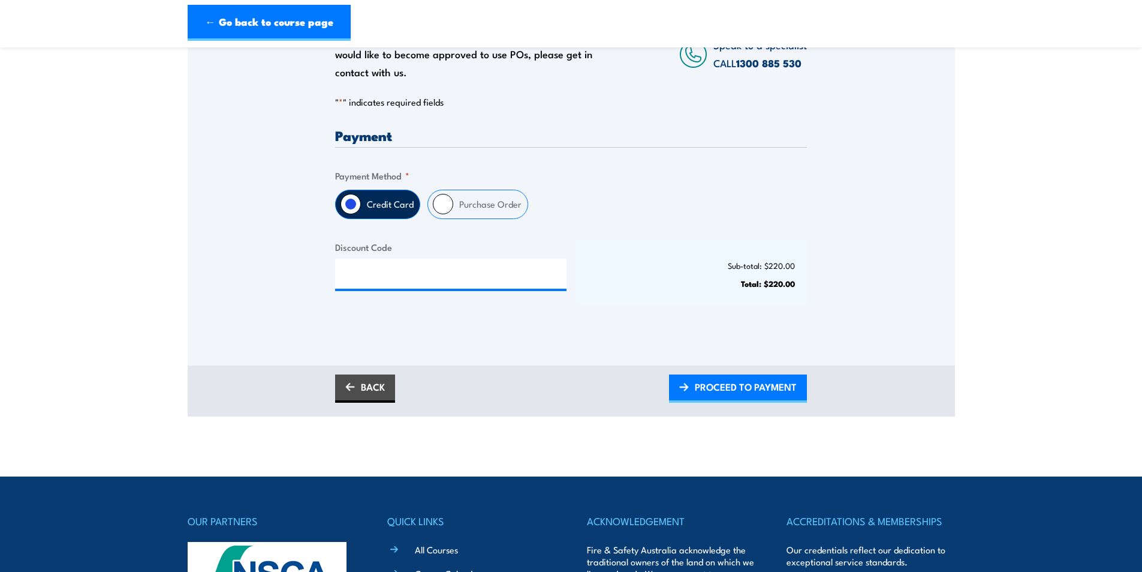
scroll to position [240, 0]
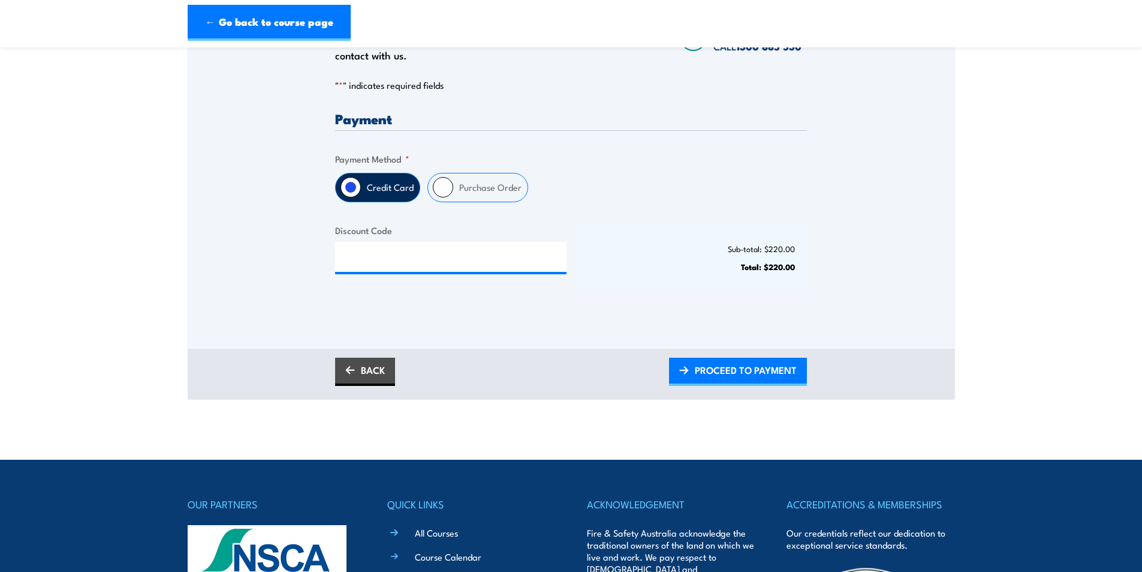
click at [477, 180] on label "Purchase Order" at bounding box center [490, 187] width 74 height 28
click at [453, 180] on input "Purchase Order" at bounding box center [443, 187] width 20 height 20
radio input "true"
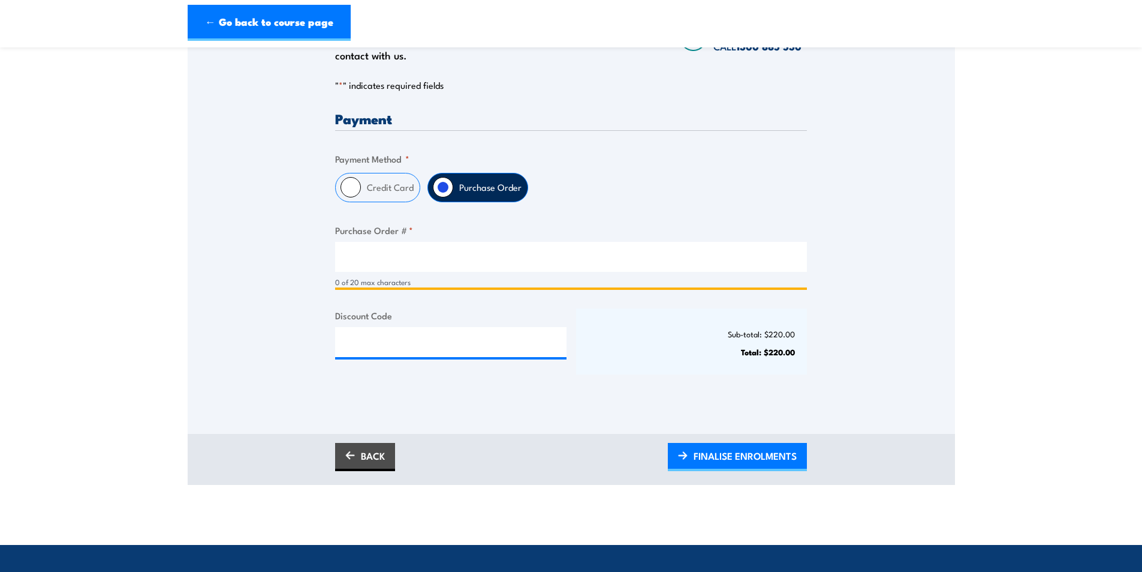
click at [398, 262] on input "Purchase Order # *" at bounding box center [571, 257] width 472 height 30
type input "PO0004"
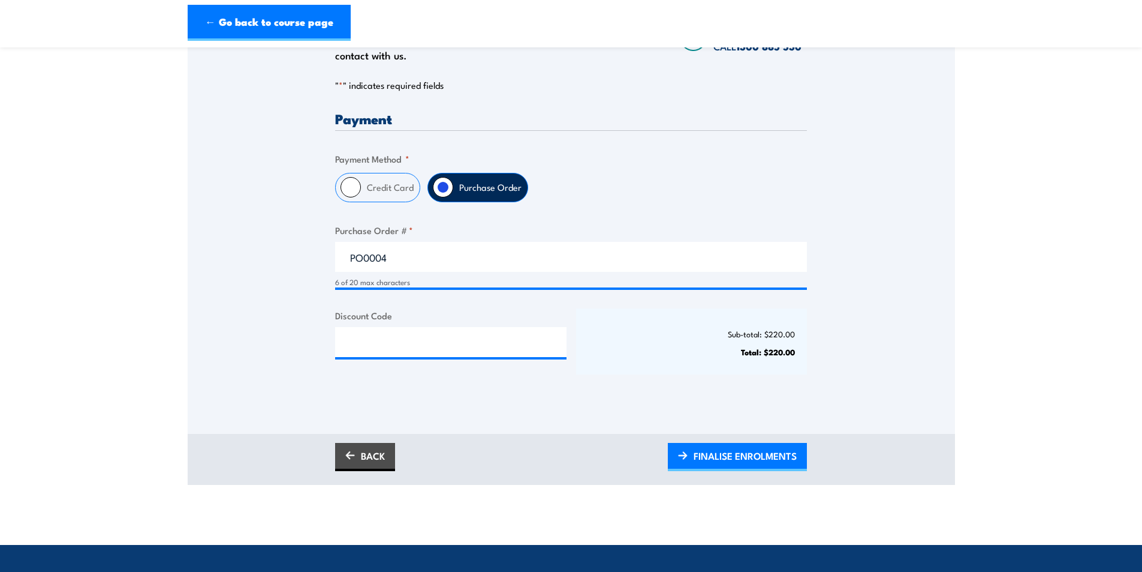
click at [517, 402] on div "Only approved companies can use purchase orders. If you would like to become ap…" at bounding box center [572, 200] width 768 height 465
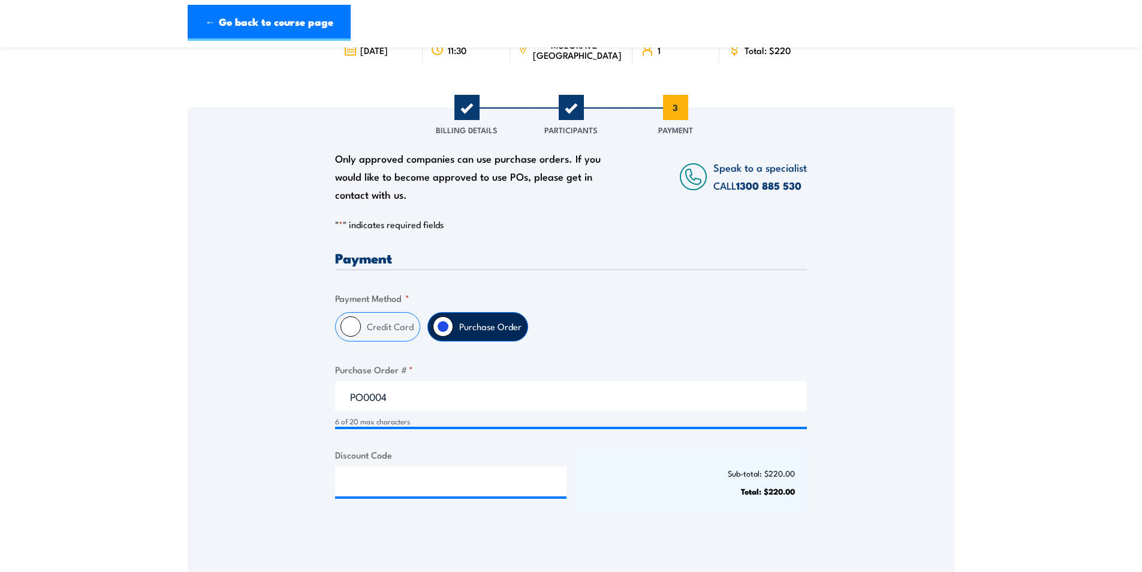
scroll to position [360, 0]
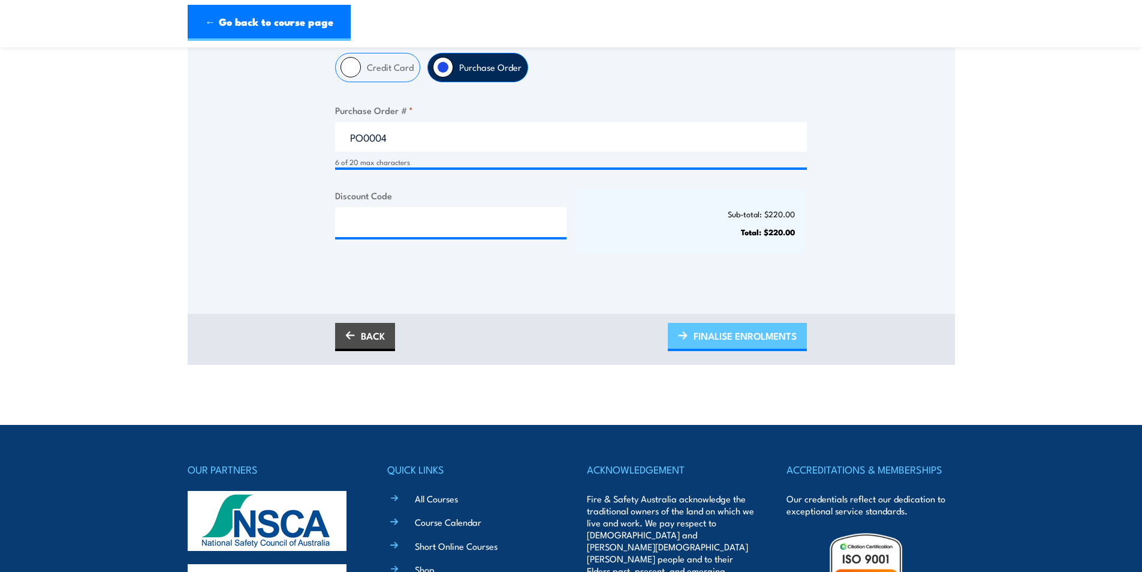
click at [726, 341] on span "FINALISE ENROLMENTS" at bounding box center [745, 336] width 103 height 32
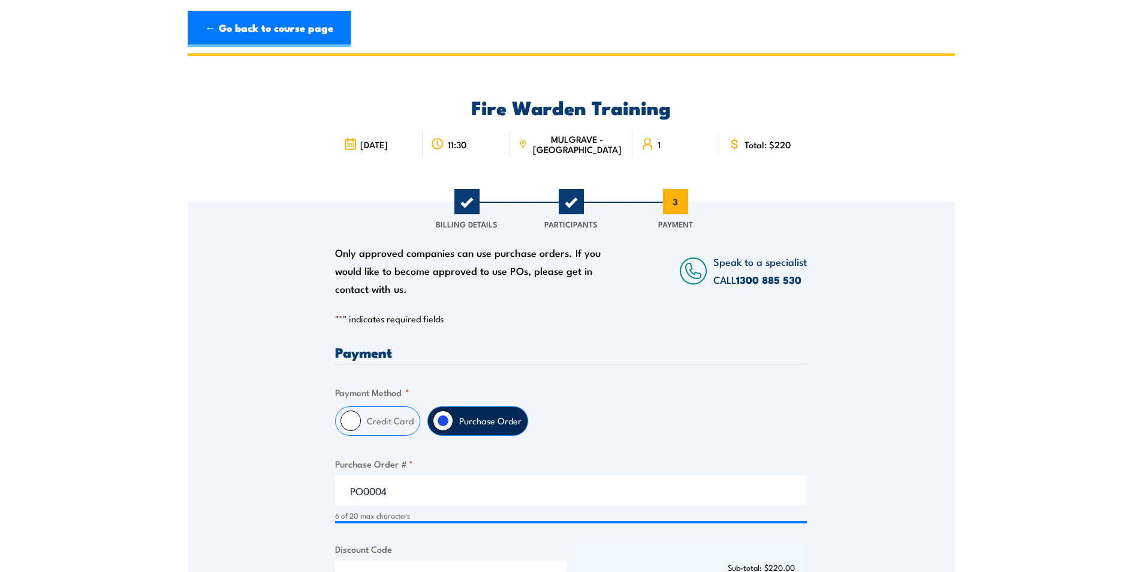
scroll to position [0, 0]
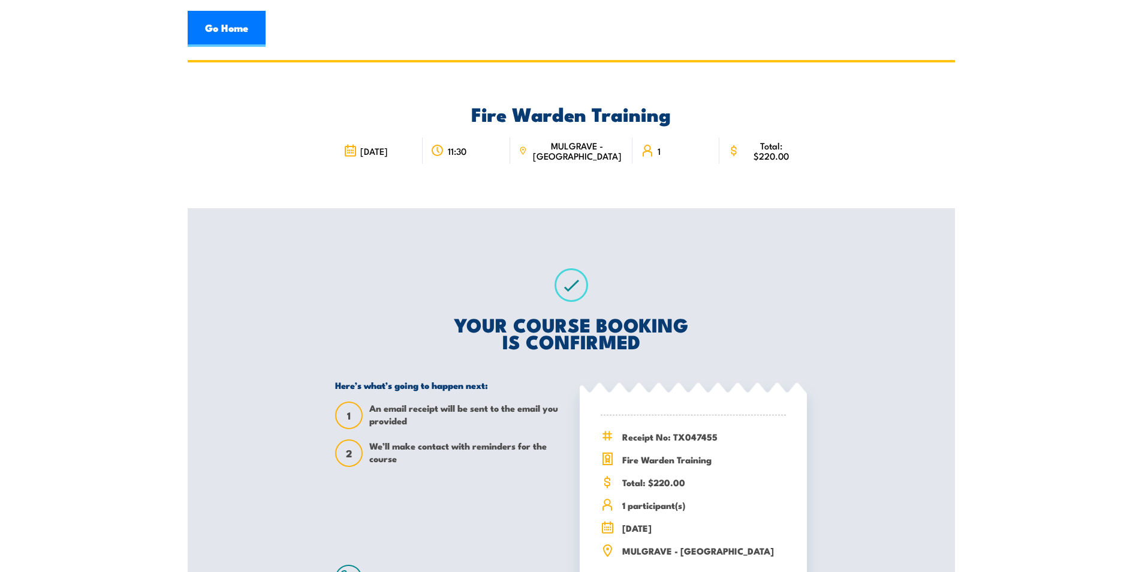
click at [350, 331] on h2 "YOUR COURSE BOOKING IS CONFIRMED" at bounding box center [571, 332] width 472 height 34
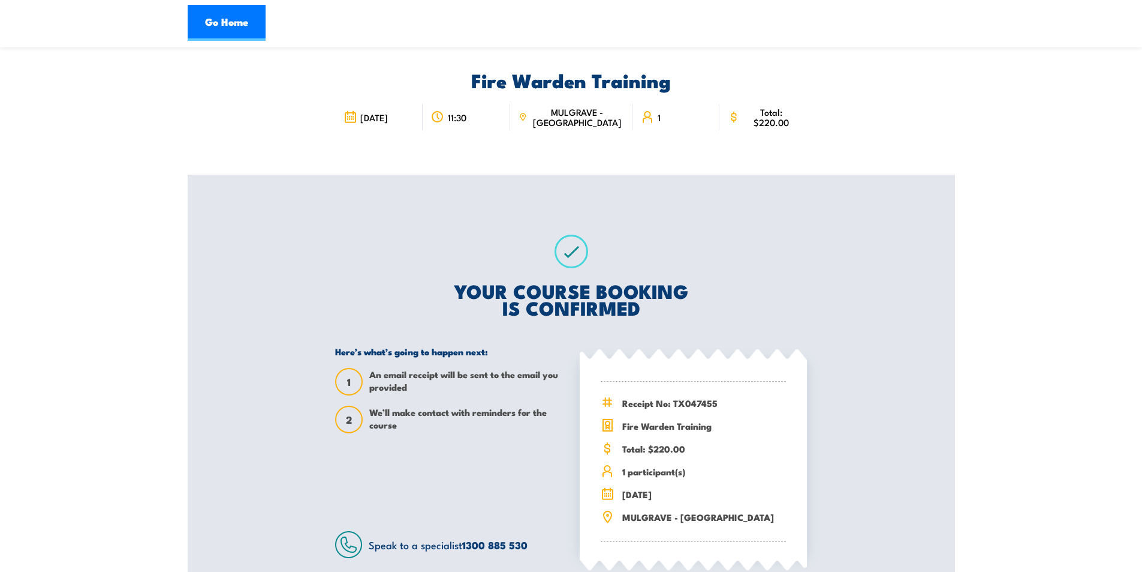
scroll to position [60, 0]
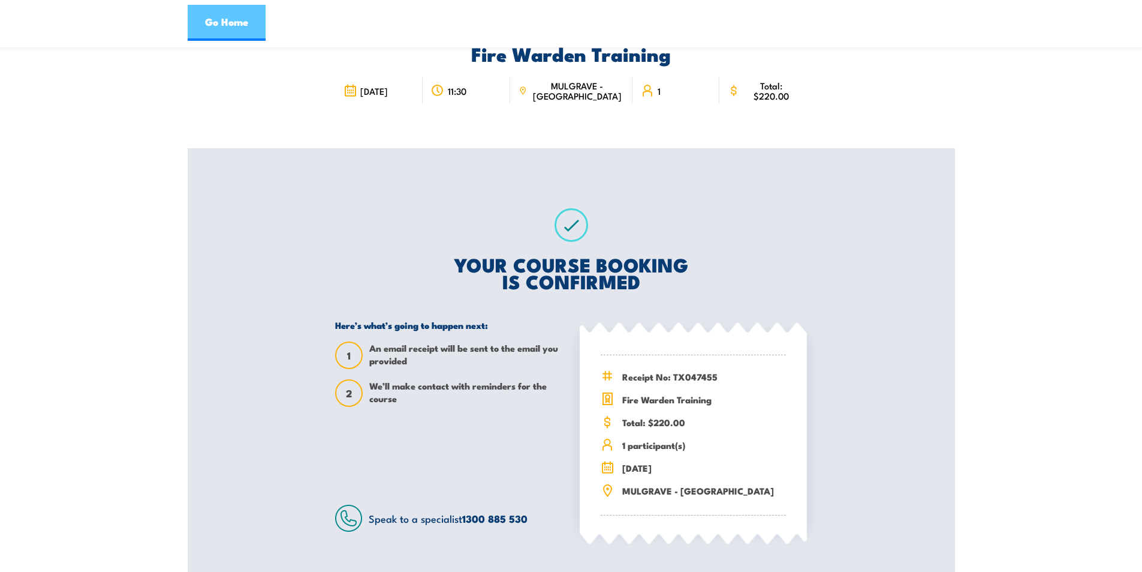
drag, startPoint x: 247, startPoint y: 11, endPoint x: 252, endPoint y: 6, distance: 7.6
click at [247, 11] on link "Go Home" at bounding box center [227, 23] width 78 height 36
